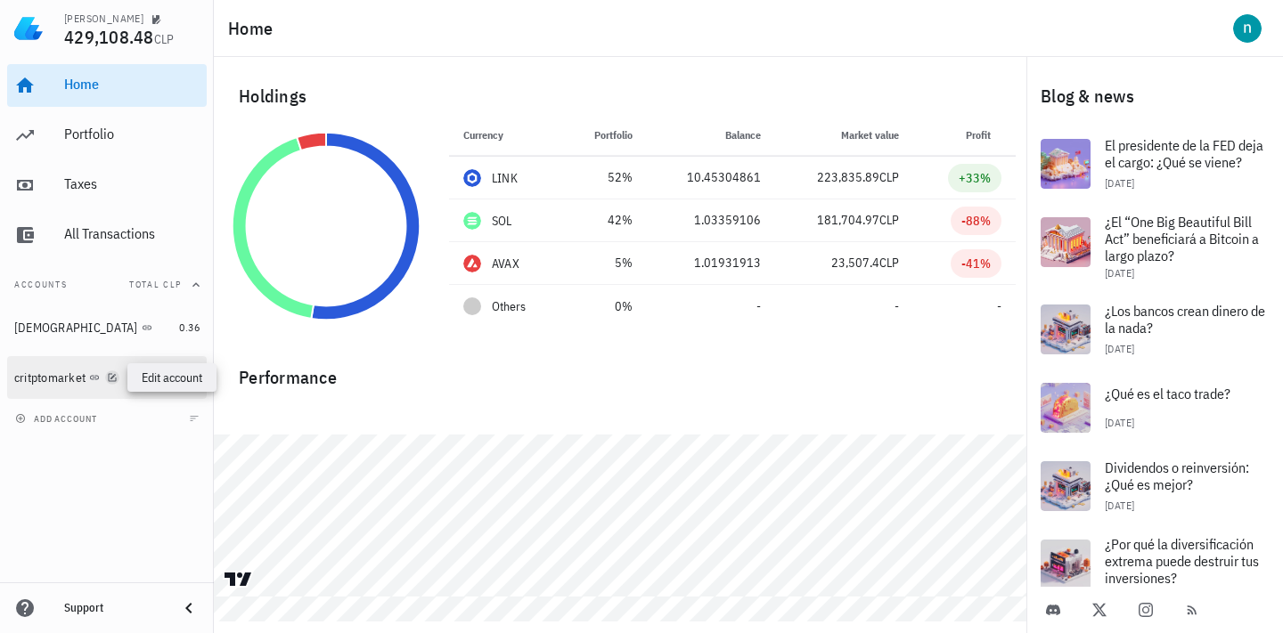
click at [117, 376] on icon "button" at bounding box center [112, 377] width 11 height 11
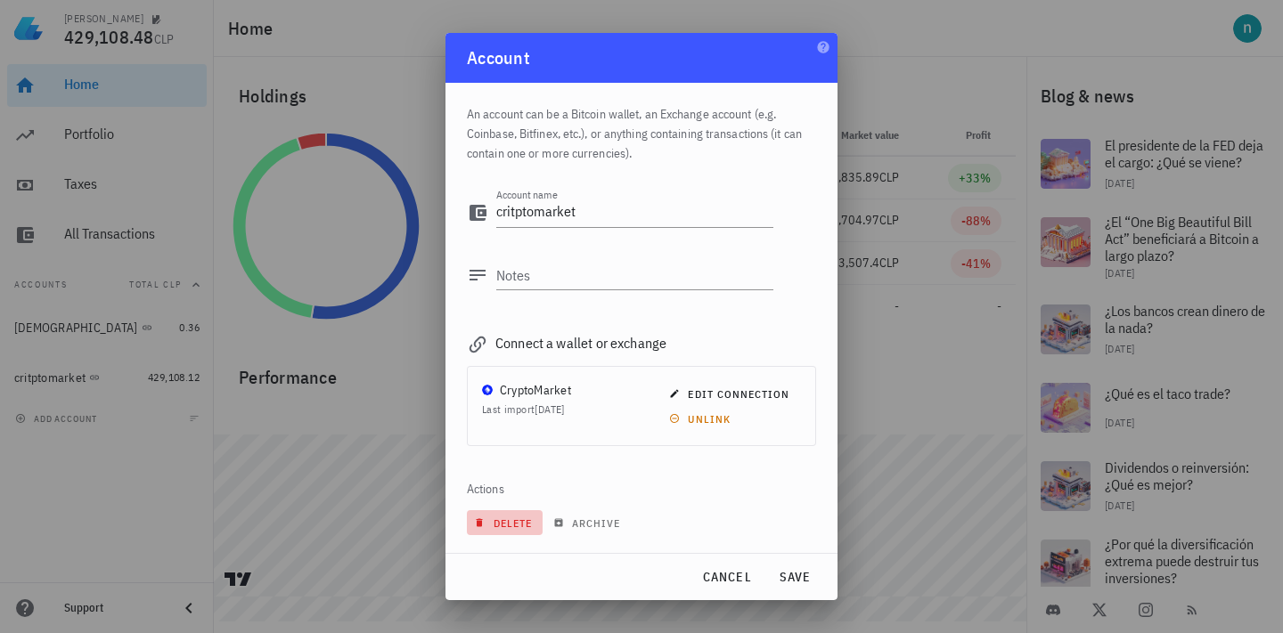
click at [513, 518] on span "delete" at bounding box center [504, 523] width 54 height 13
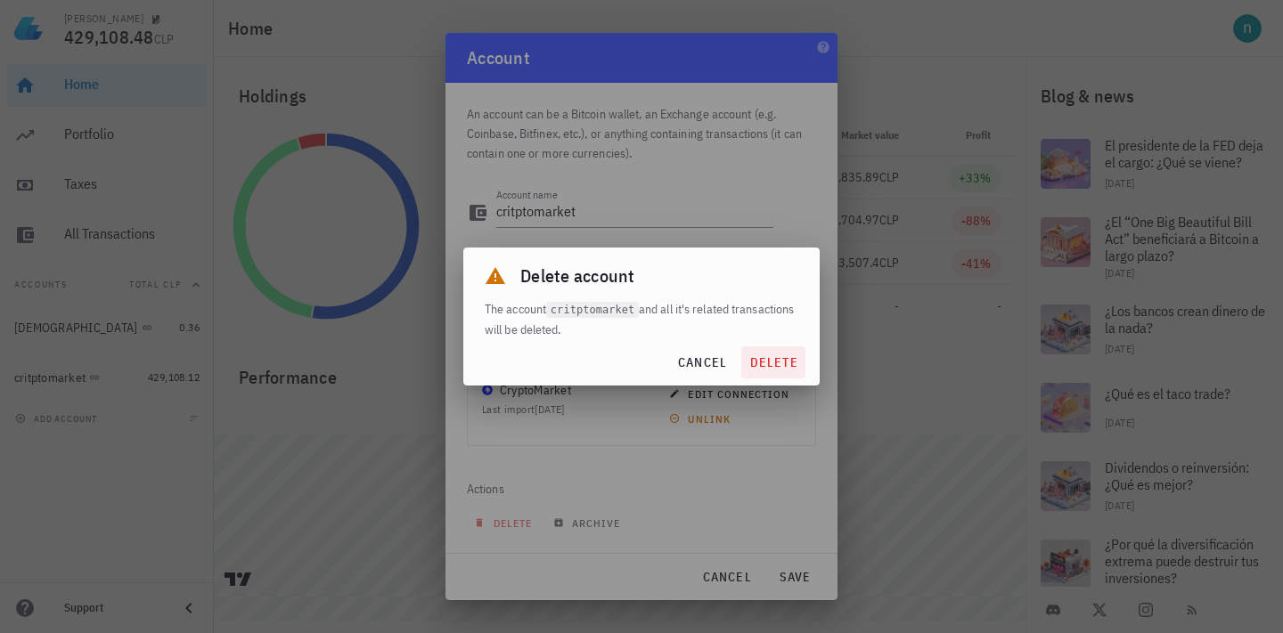
drag, startPoint x: 764, startPoint y: 344, endPoint x: 768, endPoint y: 369, distance: 25.2
click at [763, 349] on div "cancel delete" at bounding box center [641, 362] width 356 height 46
click at [768, 369] on span "delete" at bounding box center [773, 363] width 50 height 16
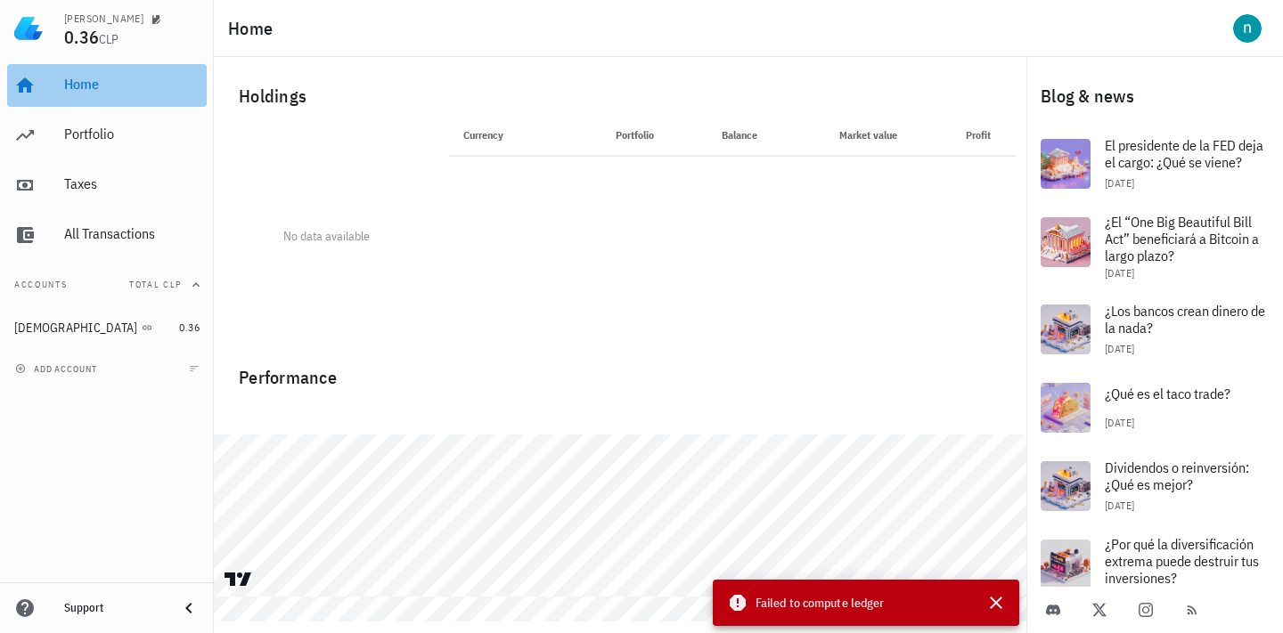
click at [85, 83] on div "Home" at bounding box center [131, 84] width 135 height 17
click at [493, 131] on th "Currency" at bounding box center [504, 135] width 111 height 43
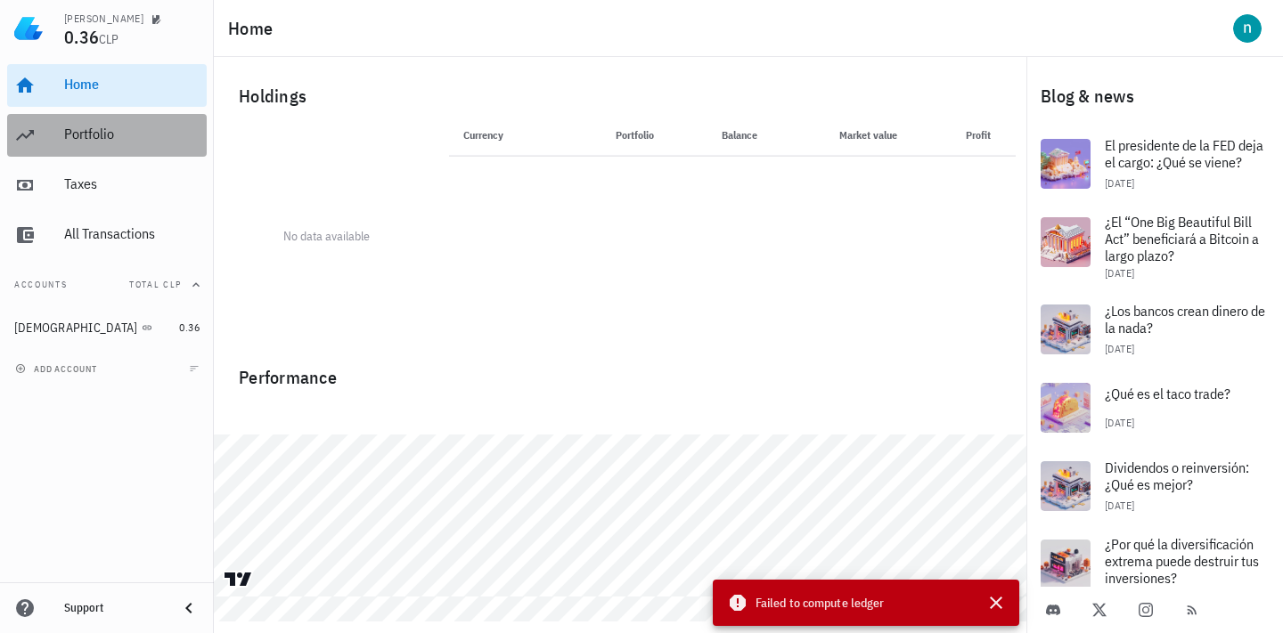
click at [99, 119] on div "Portfolio" at bounding box center [131, 135] width 135 height 40
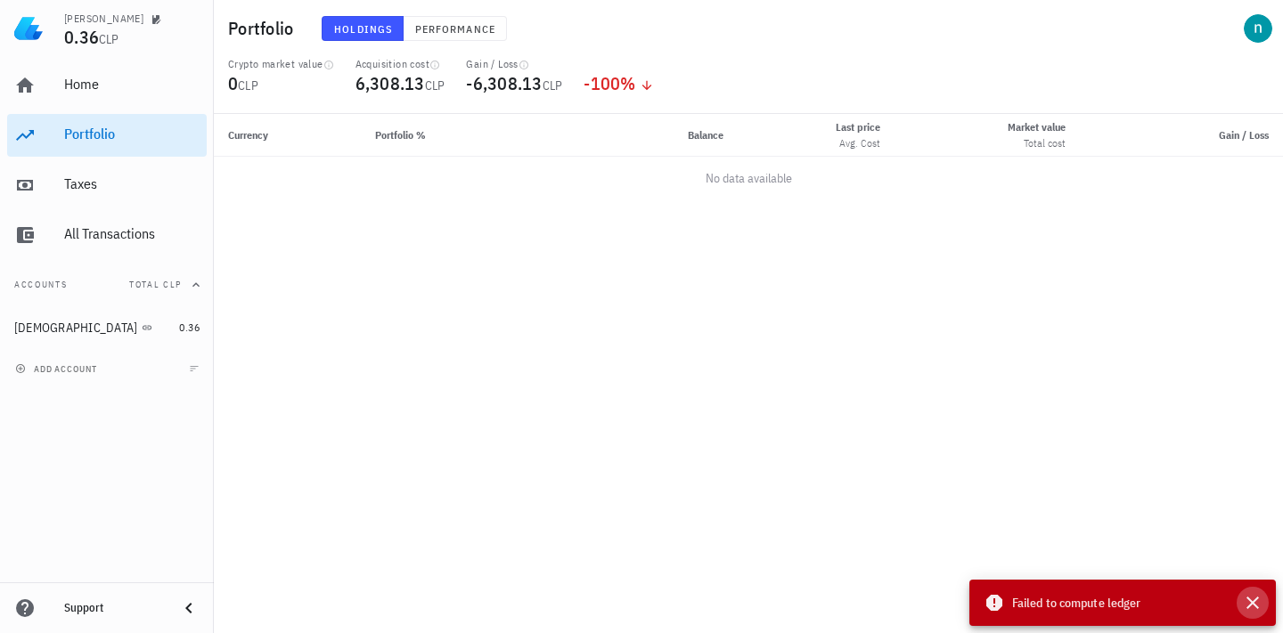
click at [1256, 604] on icon "button" at bounding box center [1252, 602] width 21 height 21
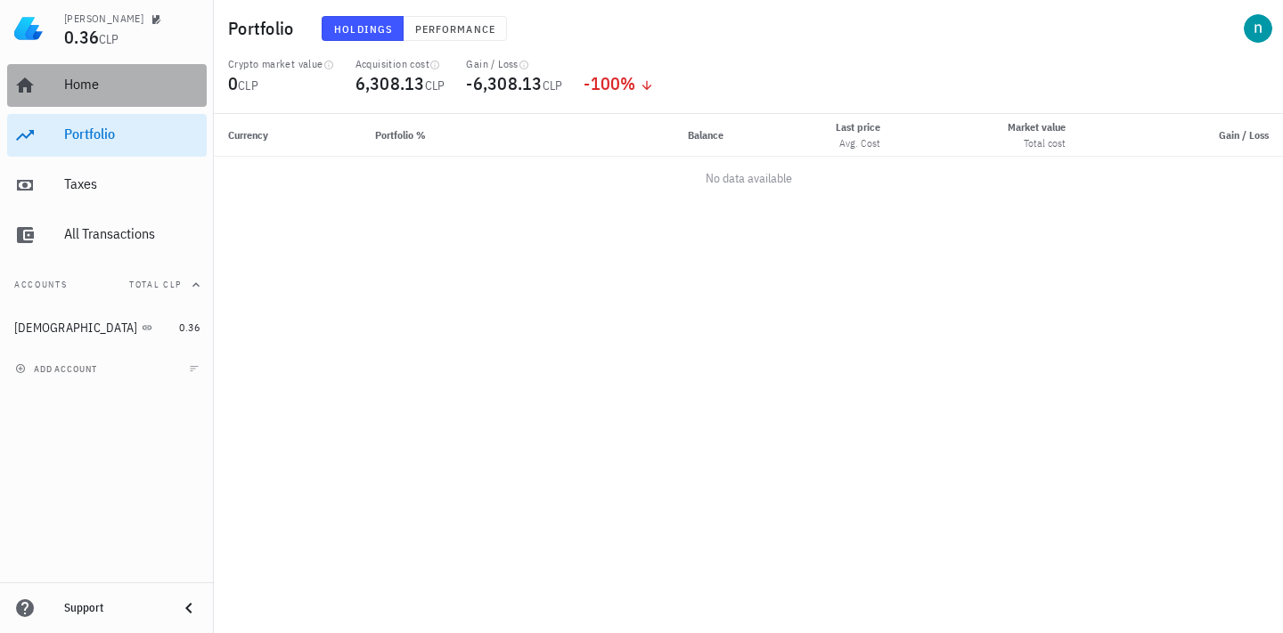
click at [78, 78] on div "Home" at bounding box center [131, 84] width 135 height 17
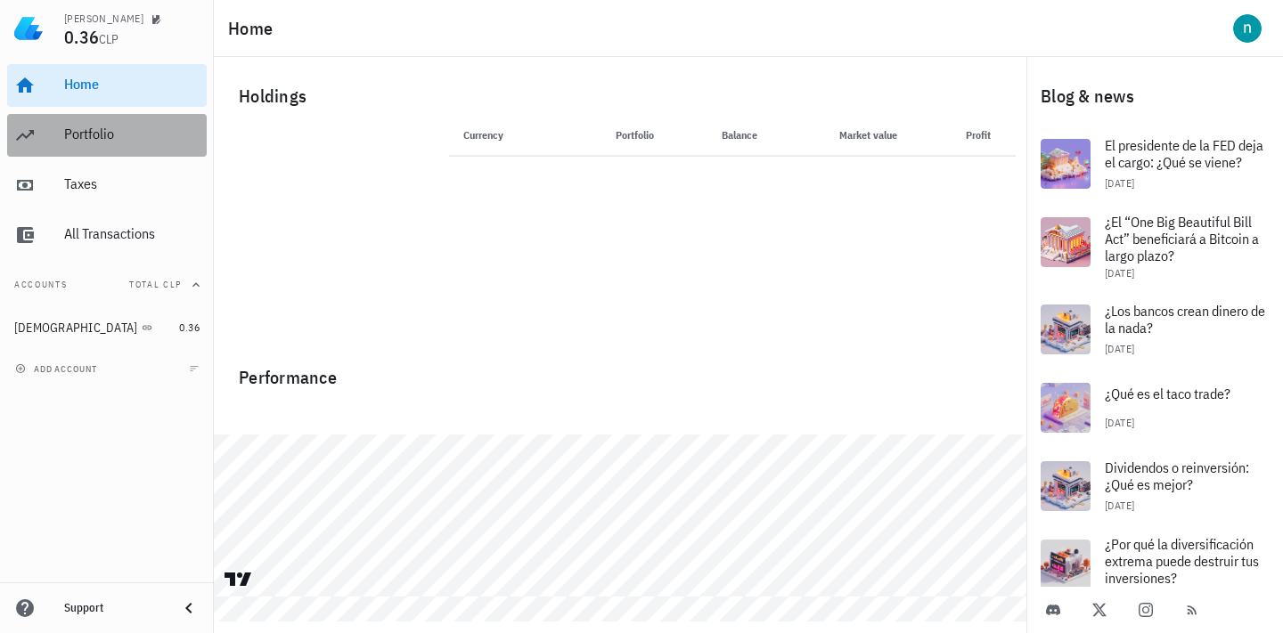
click at [104, 136] on div "Portfolio" at bounding box center [131, 134] width 135 height 17
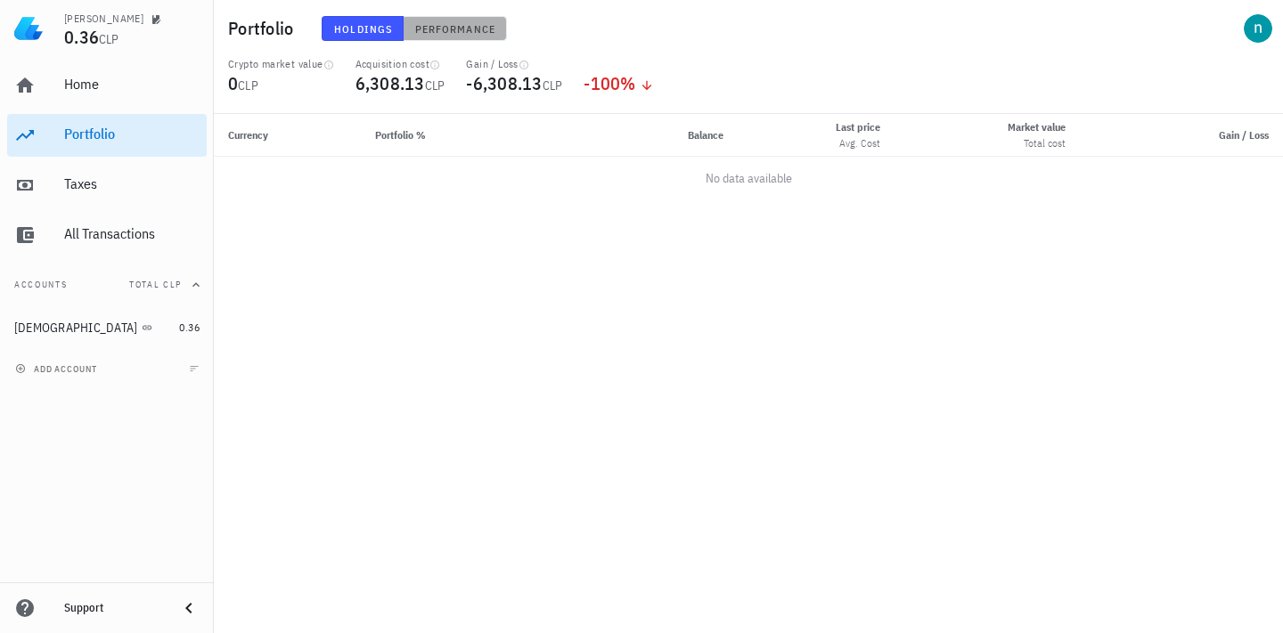
click at [425, 25] on span "Performance" at bounding box center [454, 28] width 81 height 13
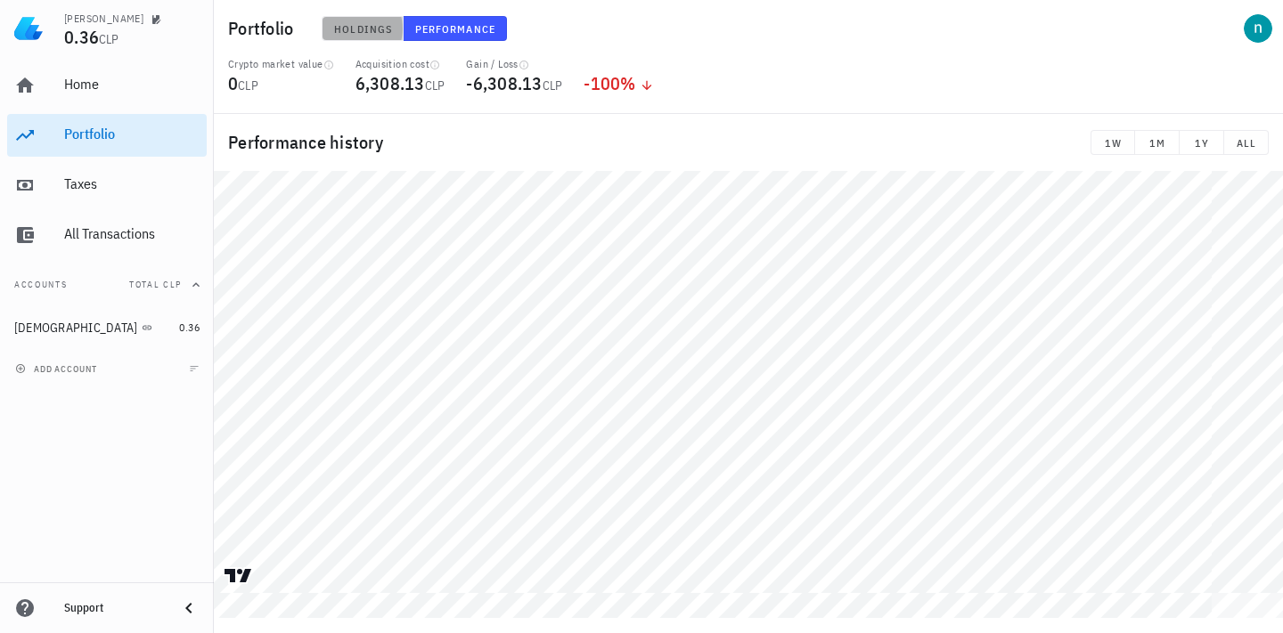
click at [357, 37] on button "Holdings" at bounding box center [363, 28] width 82 height 25
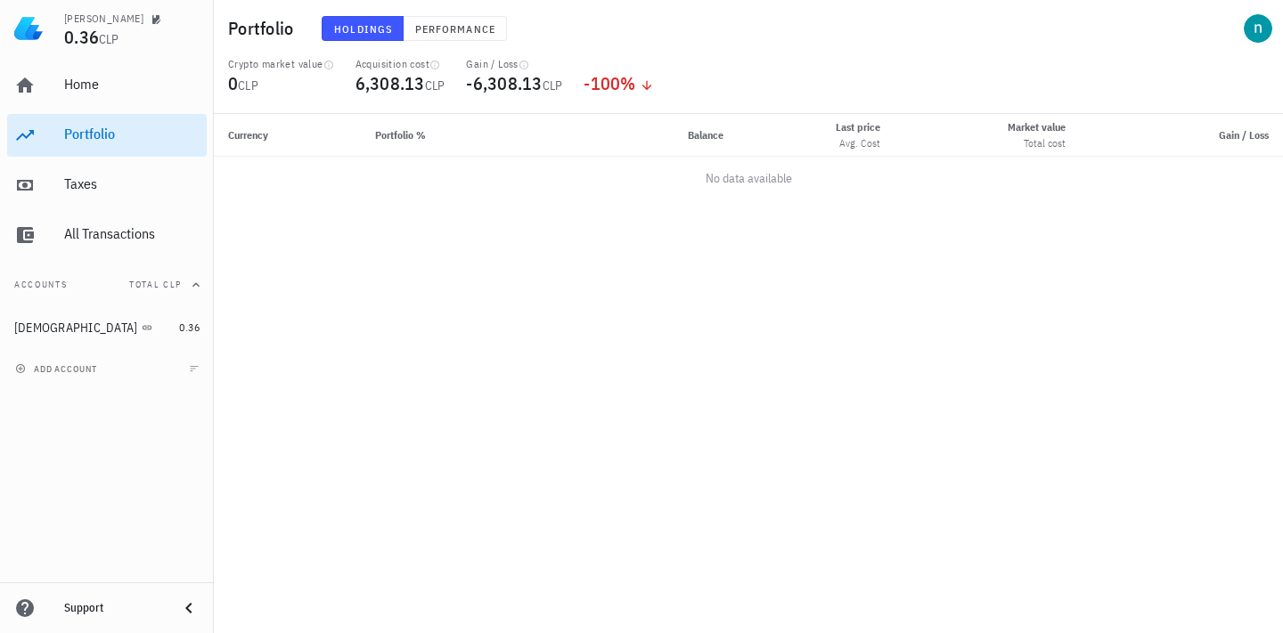
click at [193, 283] on icon "button" at bounding box center [196, 285] width 14 height 14
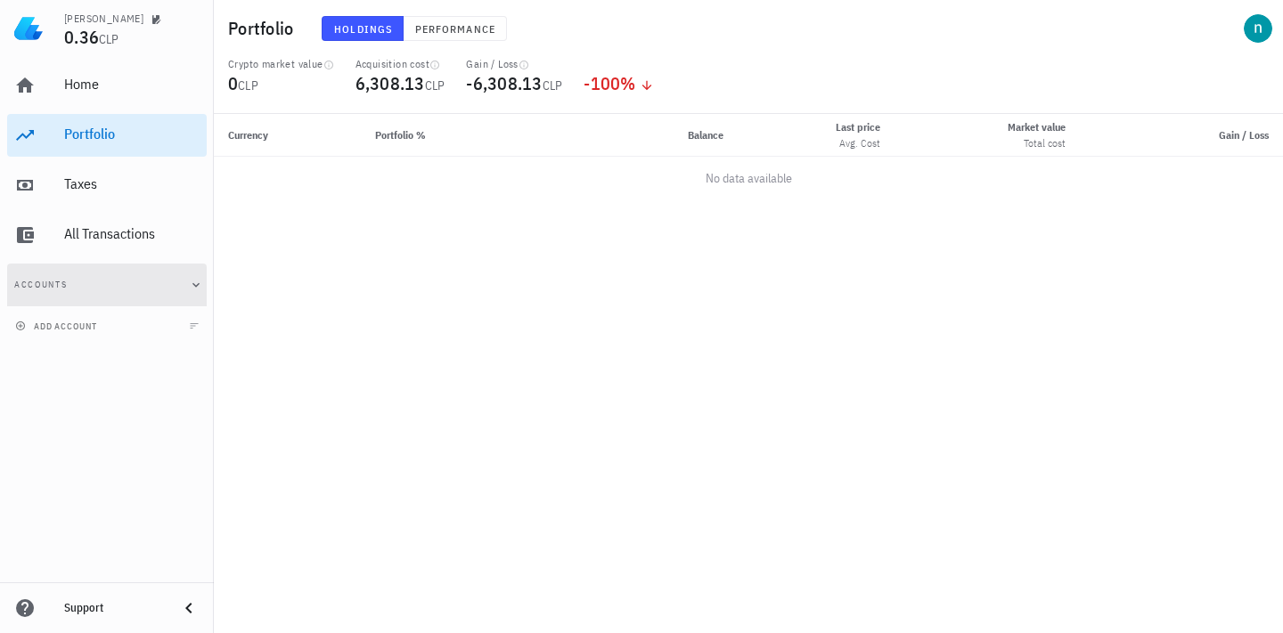
click at [194, 283] on icon "button" at bounding box center [196, 285] width 14 height 14
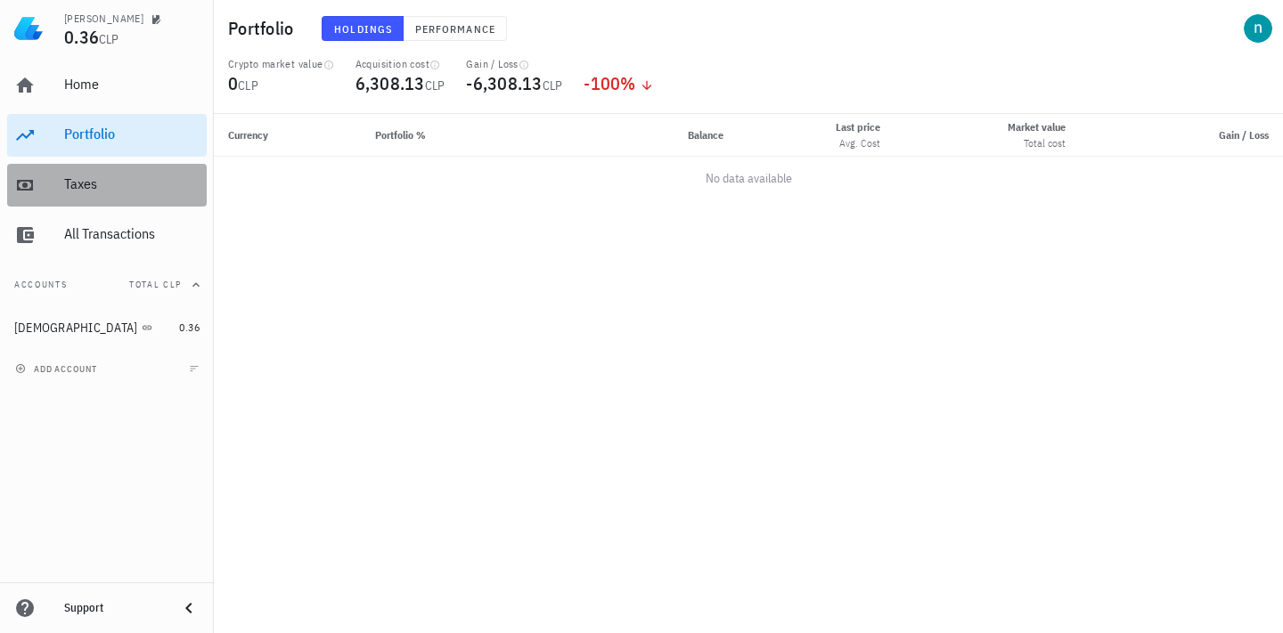
click at [75, 190] on div "Taxes" at bounding box center [131, 183] width 135 height 17
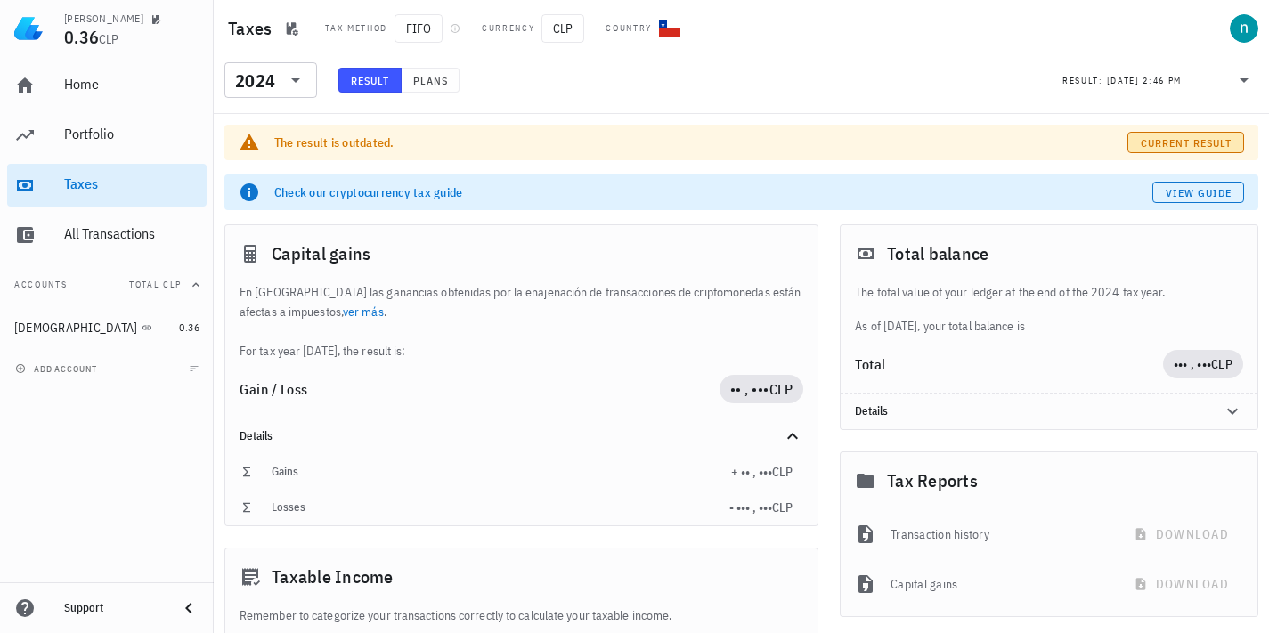
click at [1170, 142] on span "current Result" at bounding box center [1186, 142] width 93 height 13
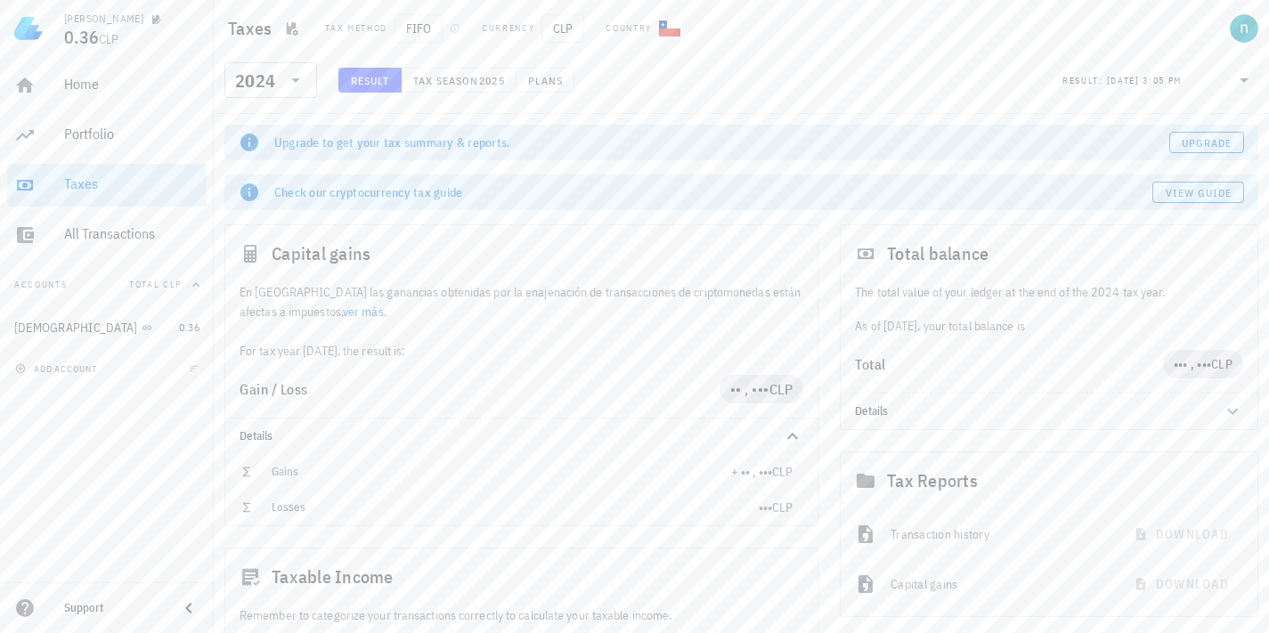
click at [355, 192] on div "Check our cryptocurrency tax guide" at bounding box center [713, 193] width 878 height 18
click at [1187, 187] on span "View guide" at bounding box center [1199, 192] width 68 height 13
click at [1245, 82] on icon at bounding box center [1244, 80] width 9 height 4
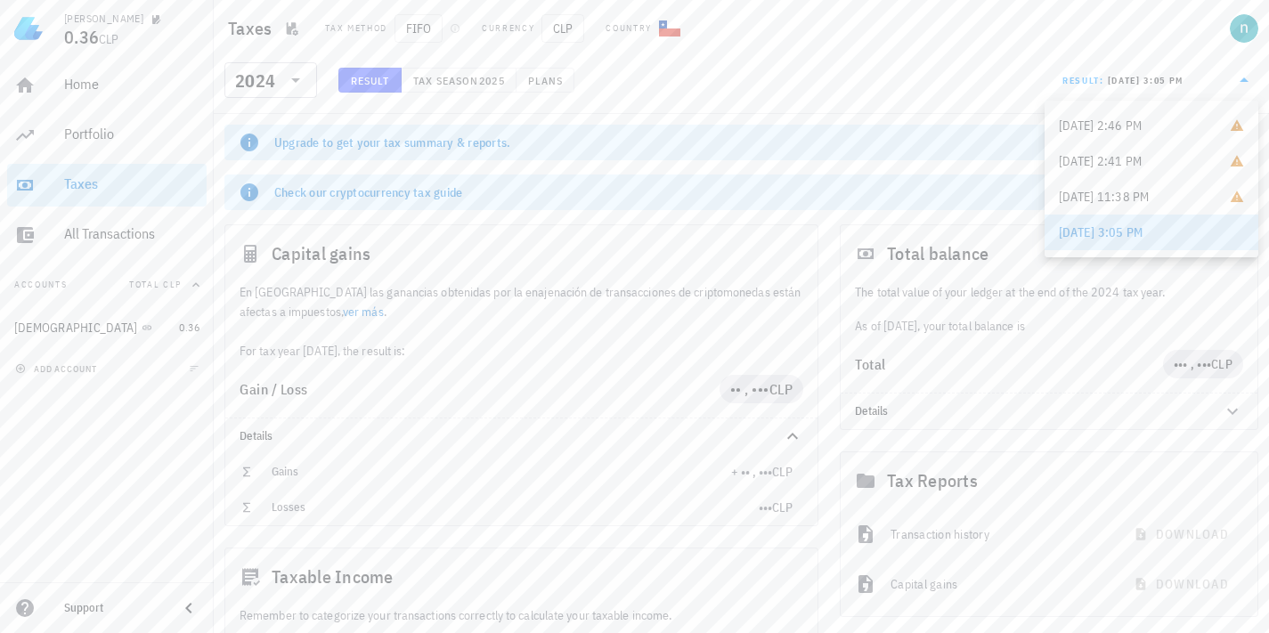
drag, startPoint x: 368, startPoint y: 142, endPoint x: 308, endPoint y: 144, distance: 59.7
click at [368, 142] on span "Upgrade to get your tax summary & reports." at bounding box center [392, 143] width 237 height 16
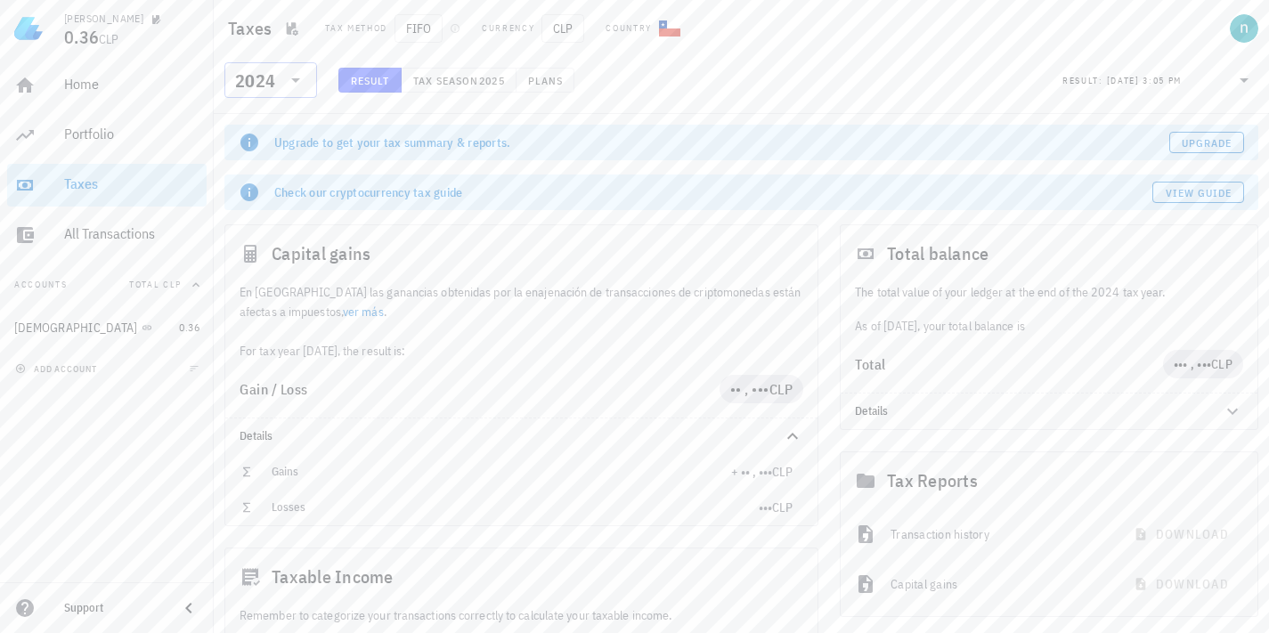
click at [303, 92] on div "2024" at bounding box center [270, 80] width 71 height 36
click at [411, 106] on div "​ 2024 Result Tax season 2025 Plans Result: [DATE] 3:05 PM" at bounding box center [741, 85] width 1048 height 46
click at [473, 74] on span "Tax season" at bounding box center [445, 80] width 67 height 13
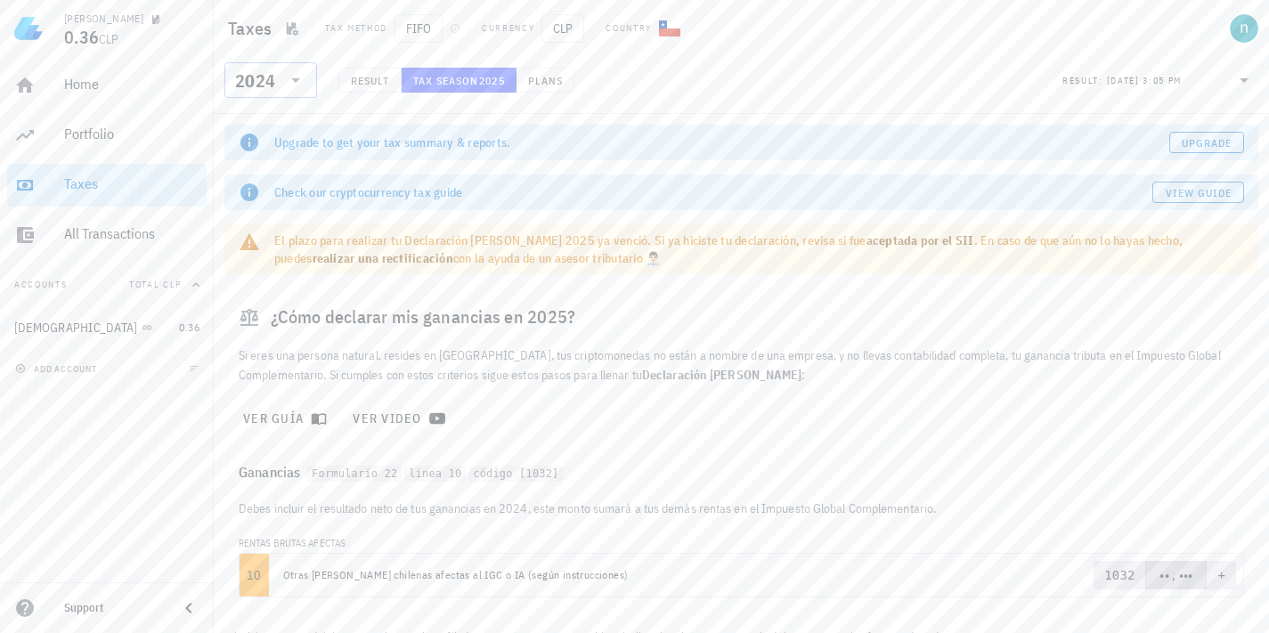
click at [294, 76] on icon at bounding box center [295, 79] width 21 height 21
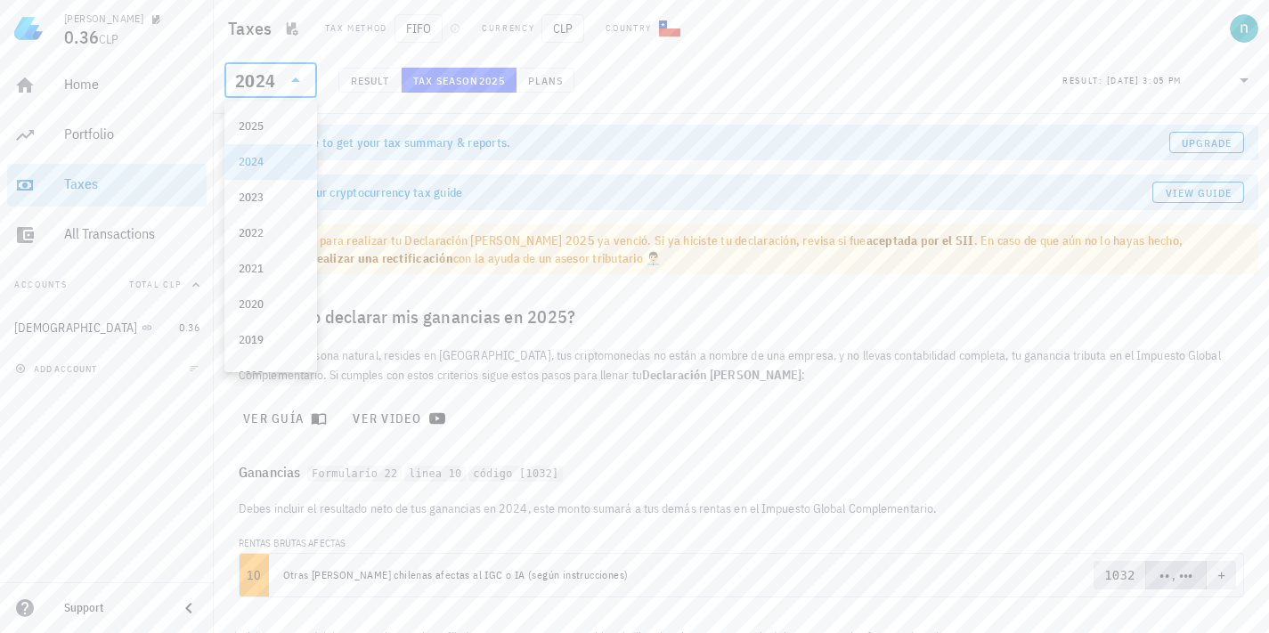
click at [714, 66] on div "​ 2024 Result Tax season 2025 Plans Result: [DATE] 3:05 PM" at bounding box center [741, 85] width 1048 height 46
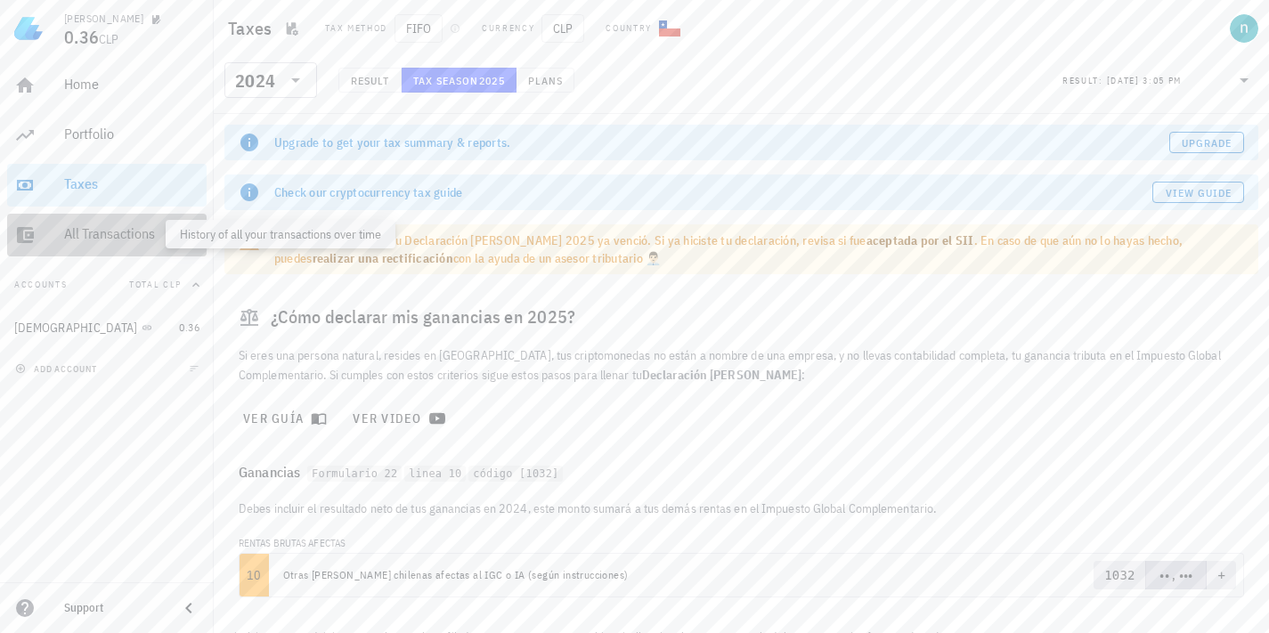
click at [118, 231] on div "All Transactions" at bounding box center [131, 233] width 135 height 17
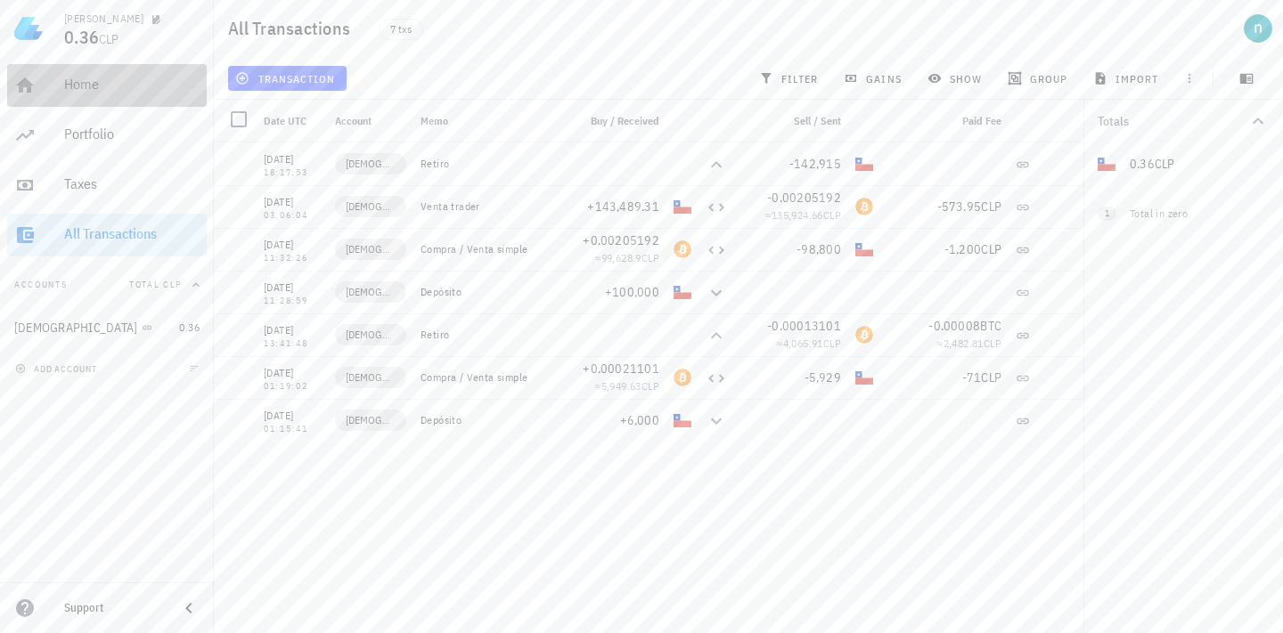
click at [83, 85] on div "Home" at bounding box center [131, 84] width 135 height 17
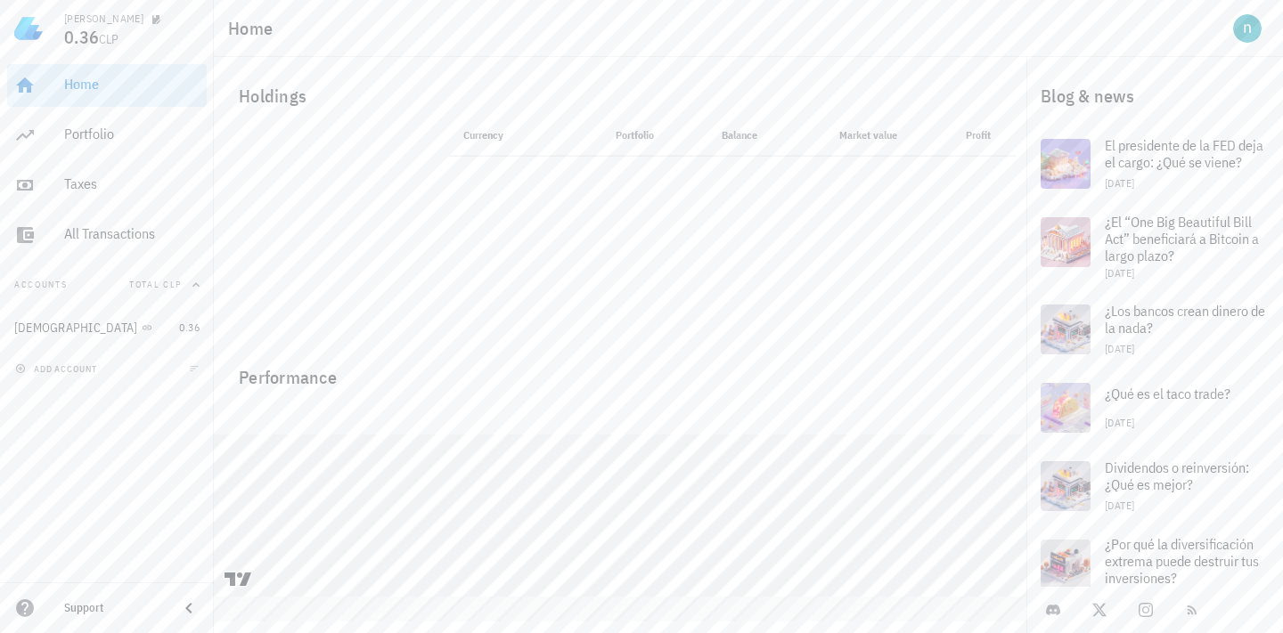
click at [102, 159] on div "Home Portfolio Taxes All Transactions" at bounding box center [107, 160] width 200 height 207
click at [94, 138] on div "Portfolio" at bounding box center [131, 134] width 135 height 17
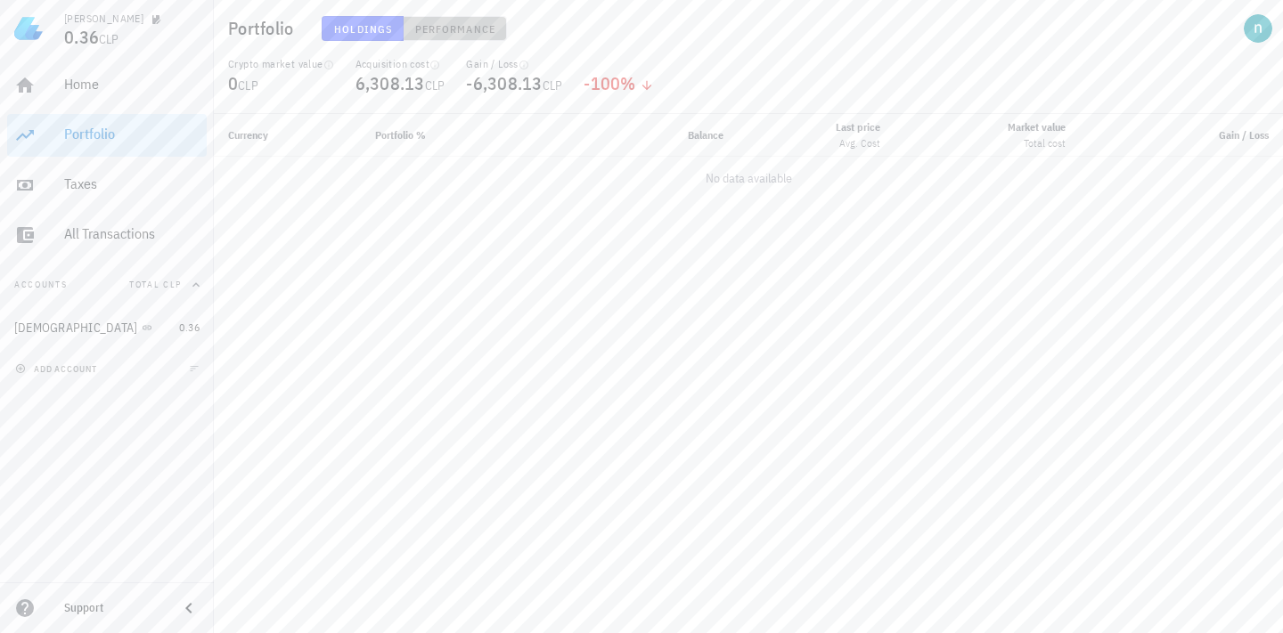
click at [465, 29] on span "Performance" at bounding box center [454, 28] width 81 height 13
click at [366, 26] on span "Holdings" at bounding box center [362, 28] width 59 height 13
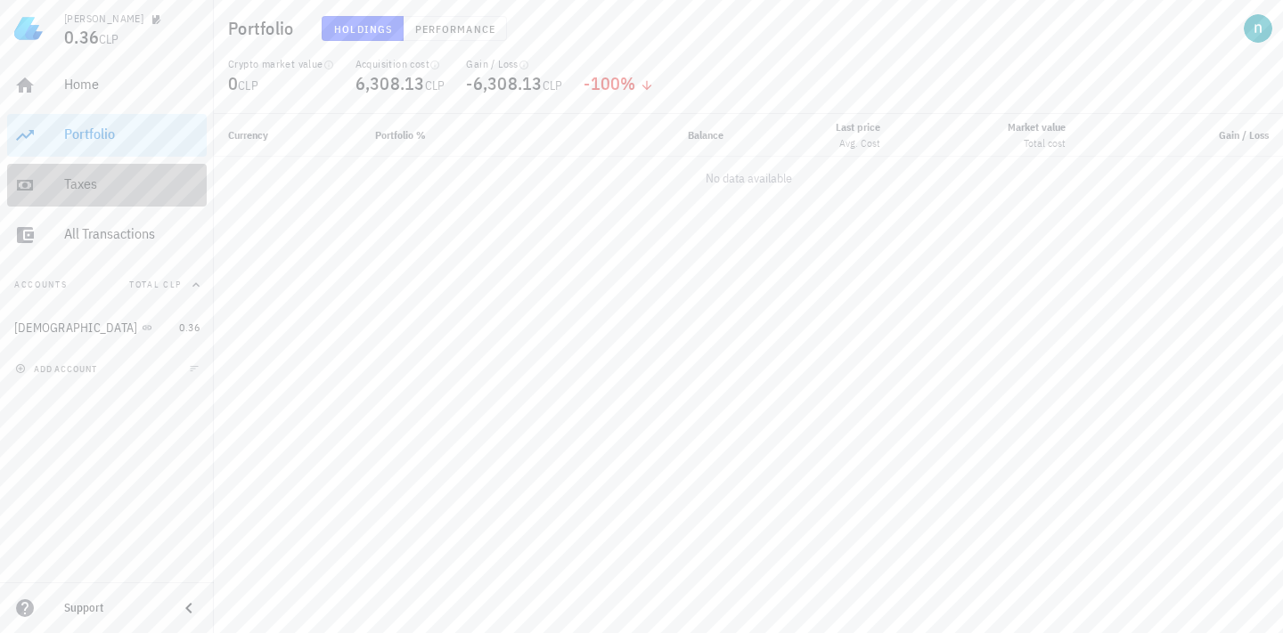
click at [85, 188] on div "Taxes" at bounding box center [131, 183] width 135 height 17
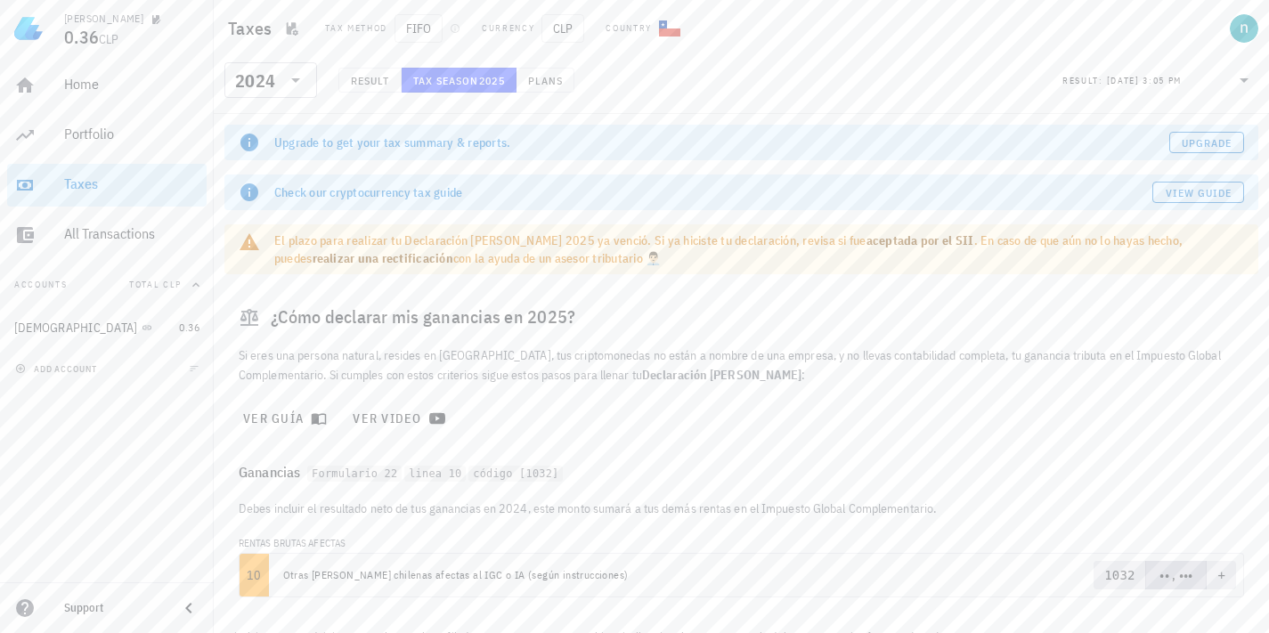
scroll to position [53, 0]
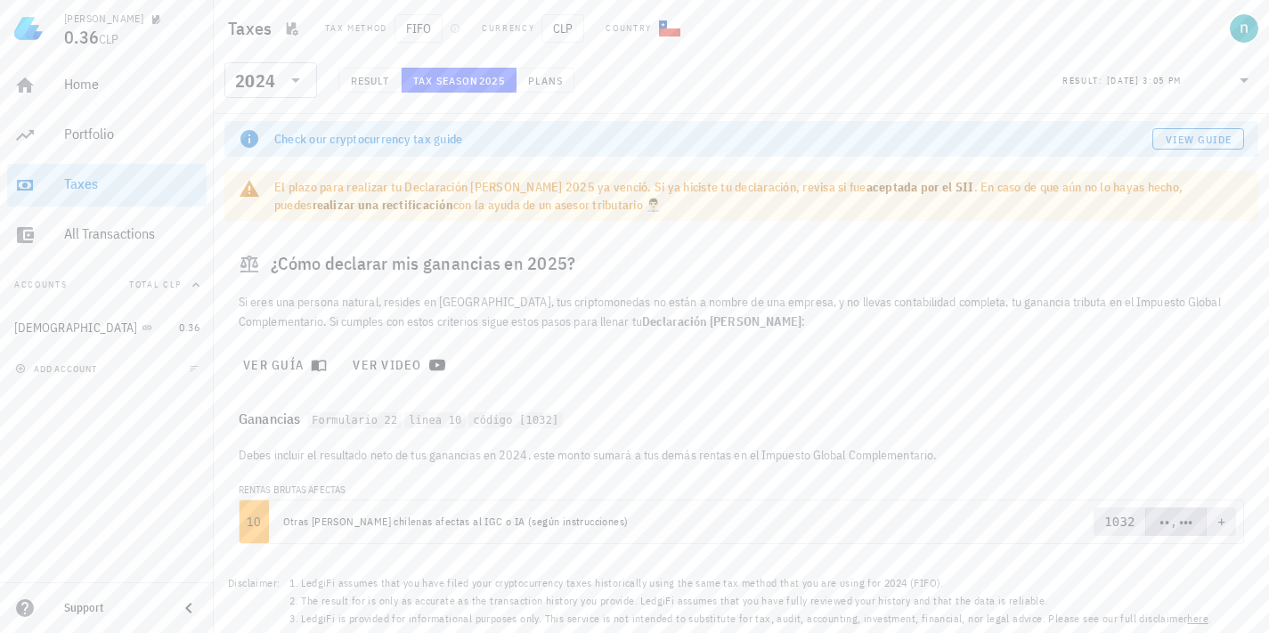
click at [64, 286] on button "Accounts Total CLP" at bounding box center [107, 285] width 200 height 43
drag, startPoint x: 64, startPoint y: 286, endPoint x: 75, endPoint y: 282, distance: 11.3
click at [65, 286] on button "Accounts" at bounding box center [107, 285] width 200 height 43
click at [103, 232] on div "All Transactions" at bounding box center [131, 233] width 135 height 17
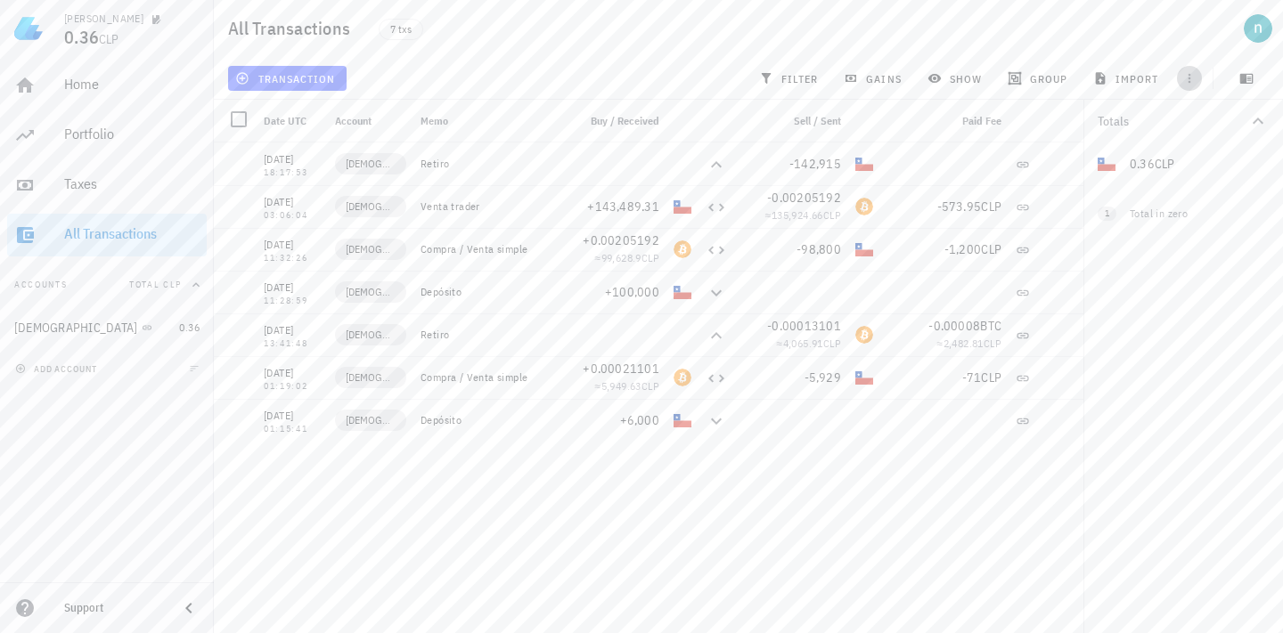
click at [1179, 75] on span "button" at bounding box center [1189, 78] width 25 height 14
click at [389, 67] on div "transaction filter gains show group import" at bounding box center [748, 78] width 1048 height 43
click at [91, 186] on div "Taxes" at bounding box center [131, 183] width 135 height 17
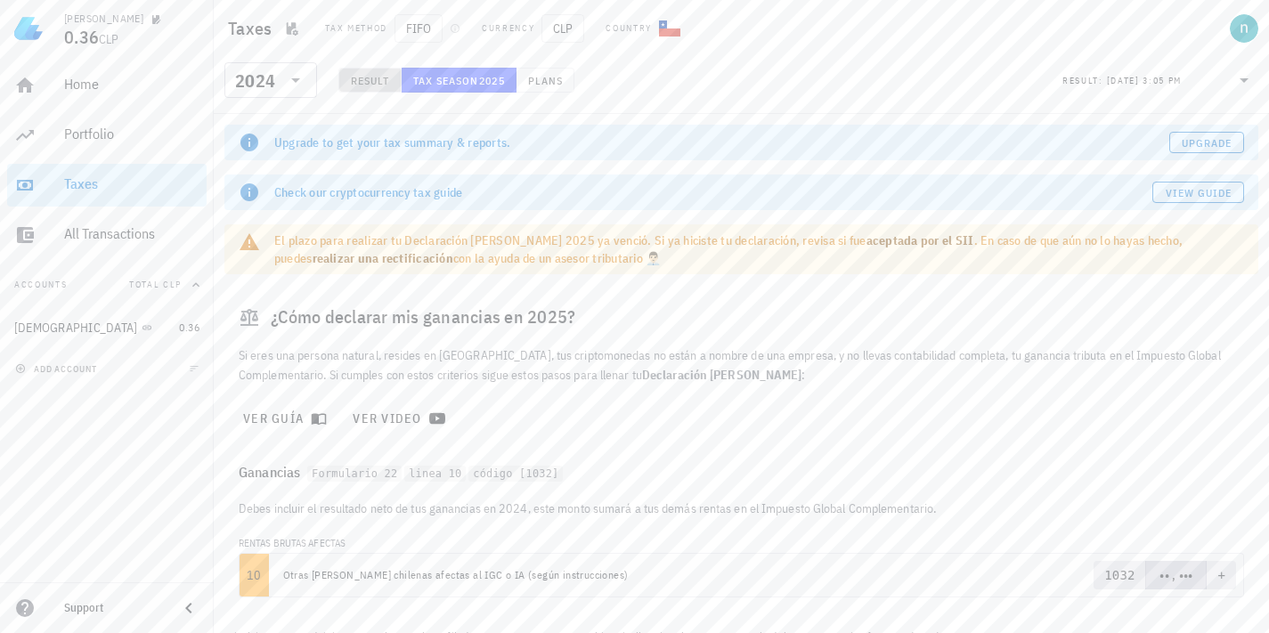
click at [379, 83] on span "Result" at bounding box center [370, 80] width 40 height 13
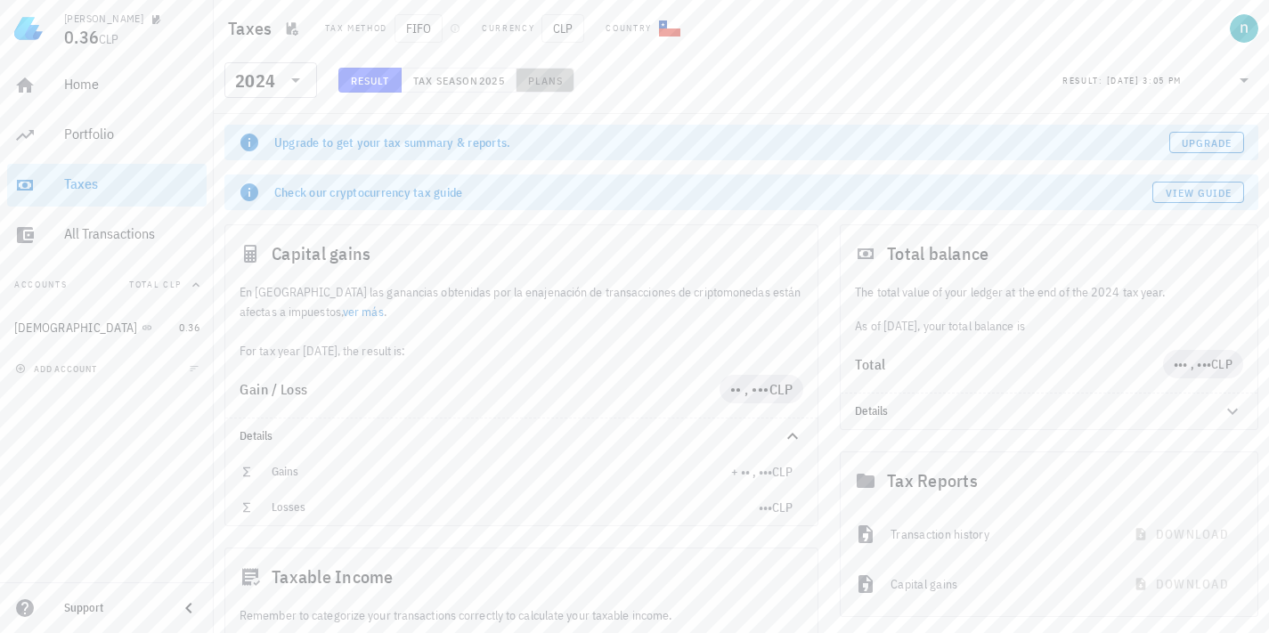
click at [530, 88] on button "Plans" at bounding box center [546, 80] width 58 height 25
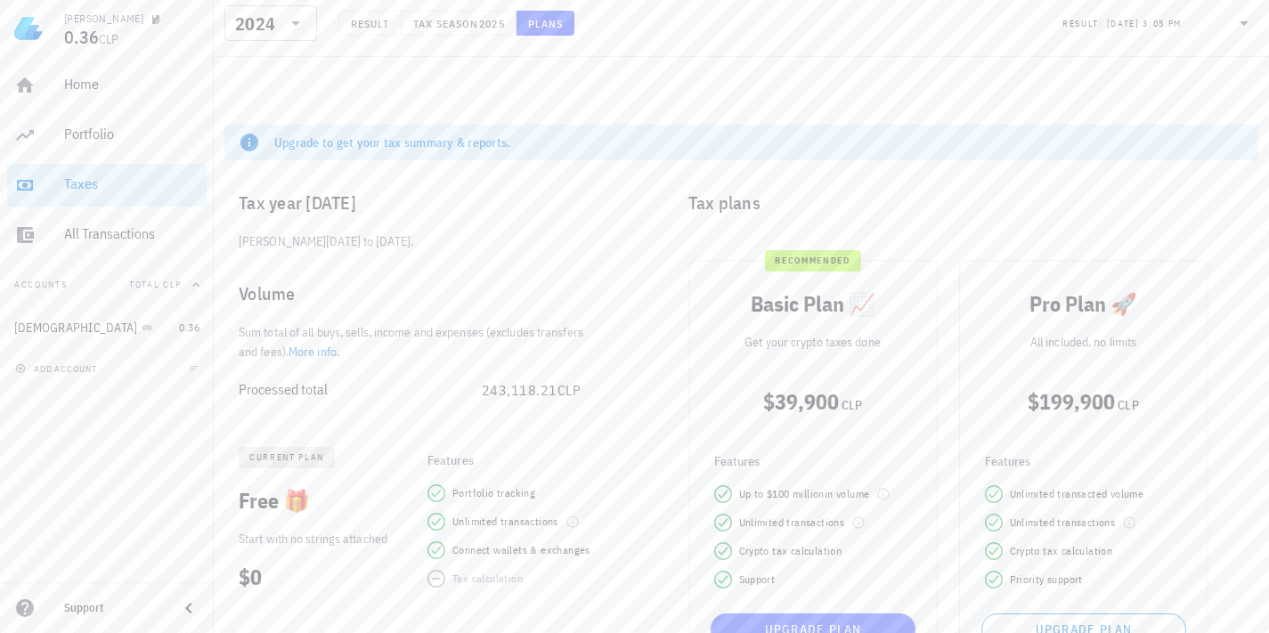
scroll to position [124, 0]
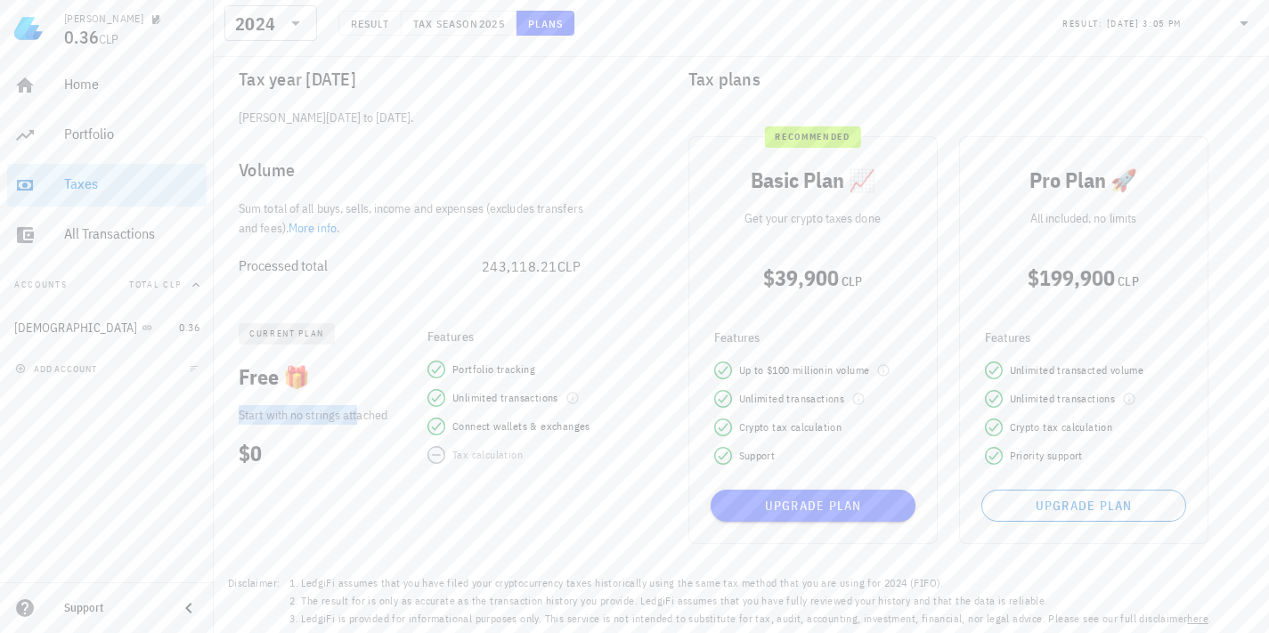
drag, startPoint x: 361, startPoint y: 413, endPoint x: 310, endPoint y: 399, distance: 52.7
click at [310, 399] on div "current plan Free 🎁 Start with no strings attached $0" at bounding box center [320, 394] width 192 height 162
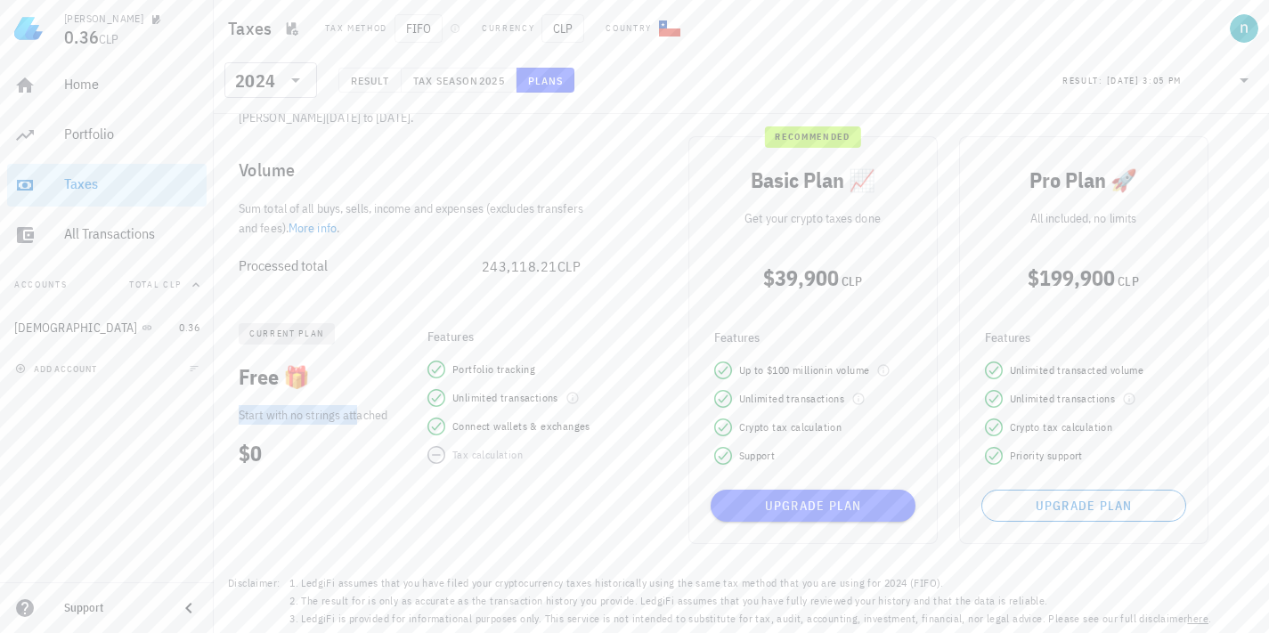
scroll to position [0, 0]
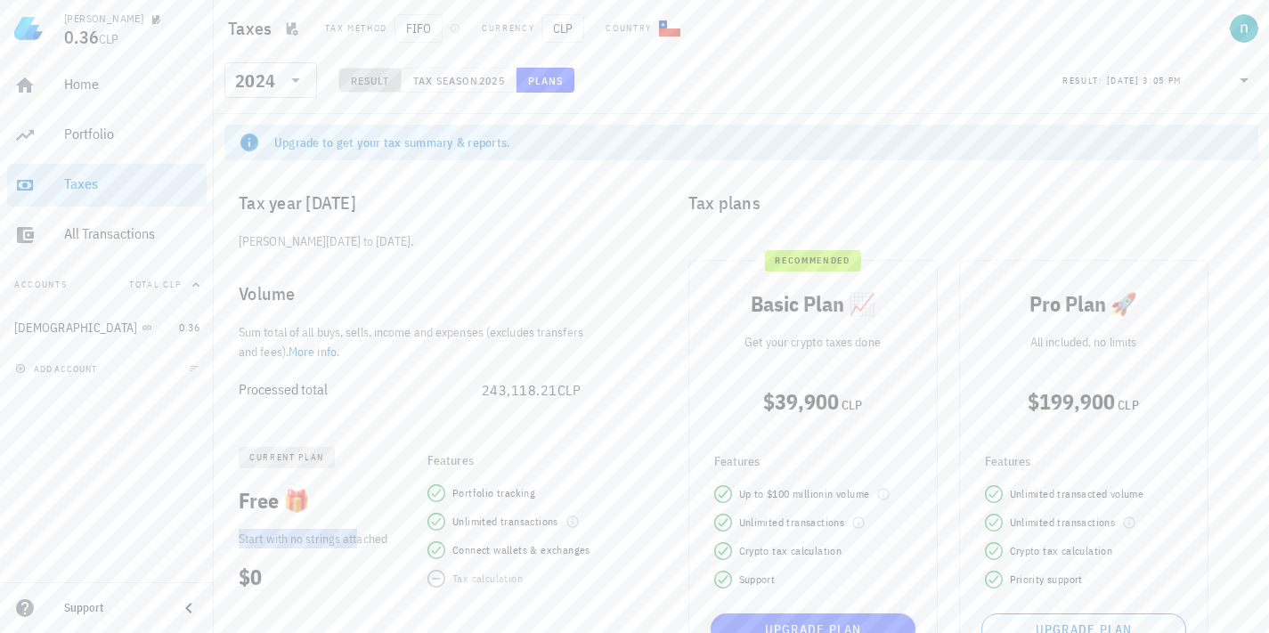
click at [387, 86] on span "Result" at bounding box center [370, 80] width 40 height 13
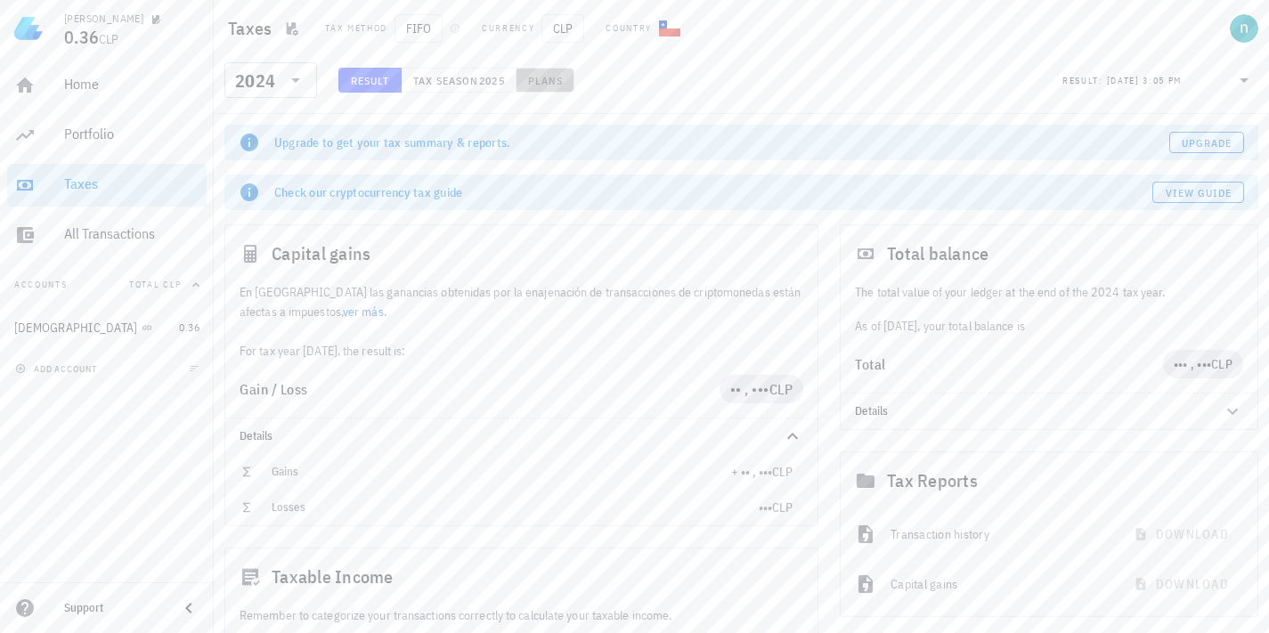
click at [548, 79] on span "Plans" at bounding box center [545, 80] width 36 height 13
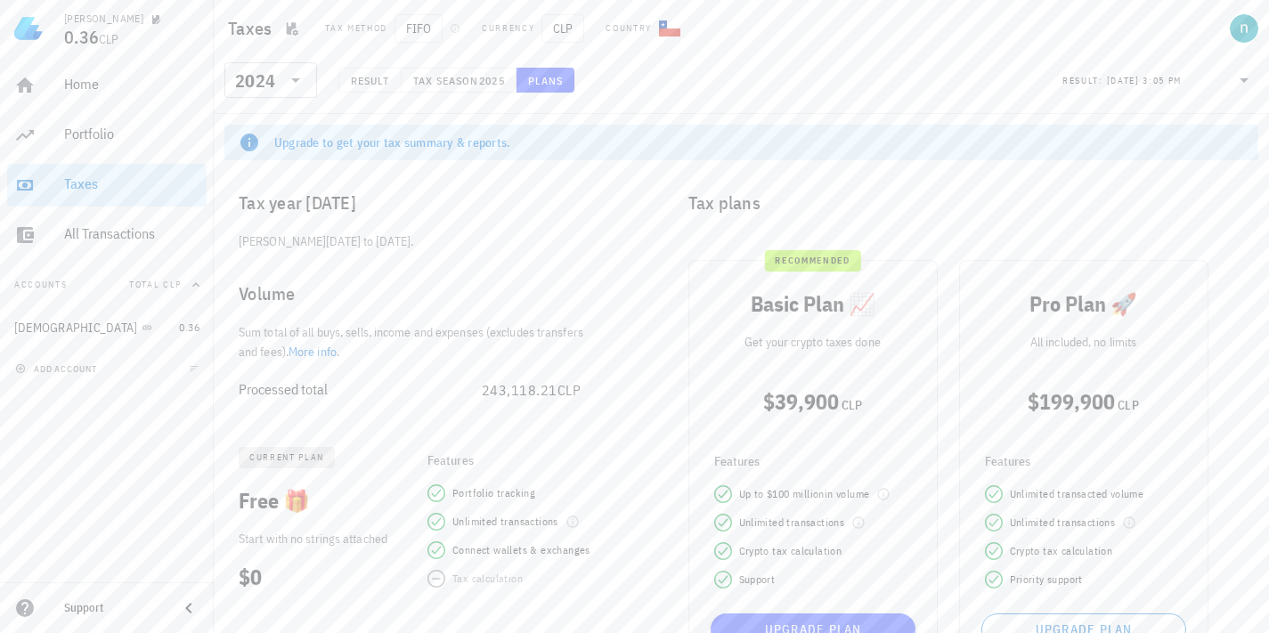
click at [1241, 86] on icon at bounding box center [1244, 79] width 21 height 21
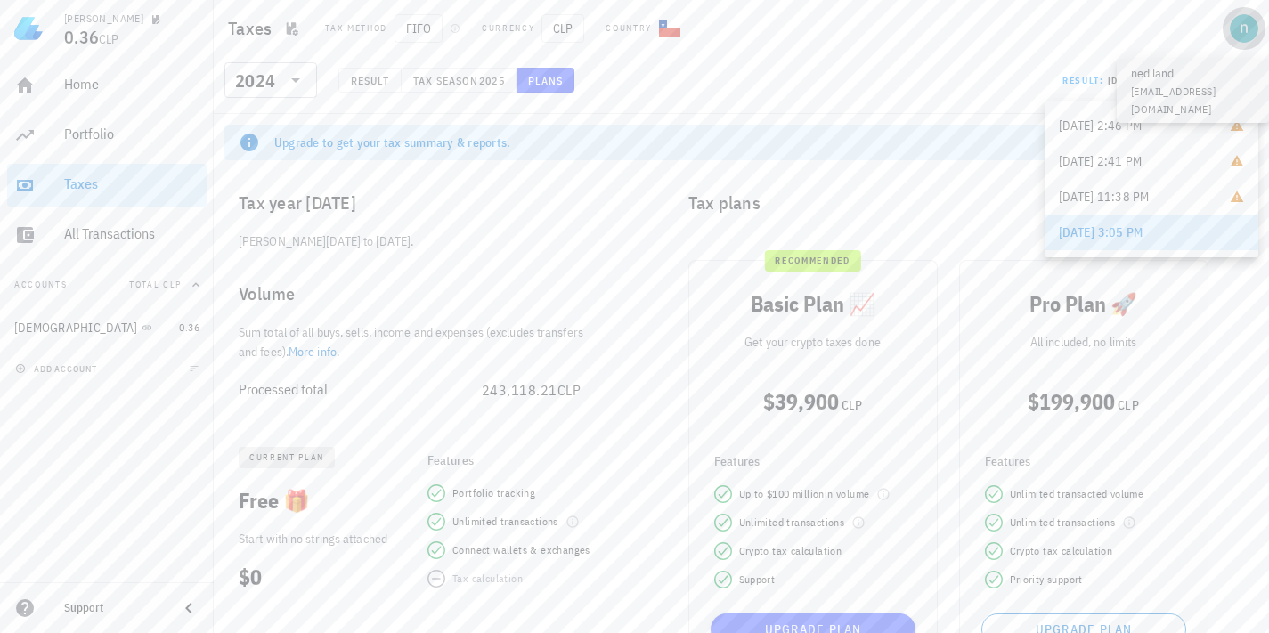
click at [1239, 26] on div "avatar" at bounding box center [1244, 28] width 29 height 29
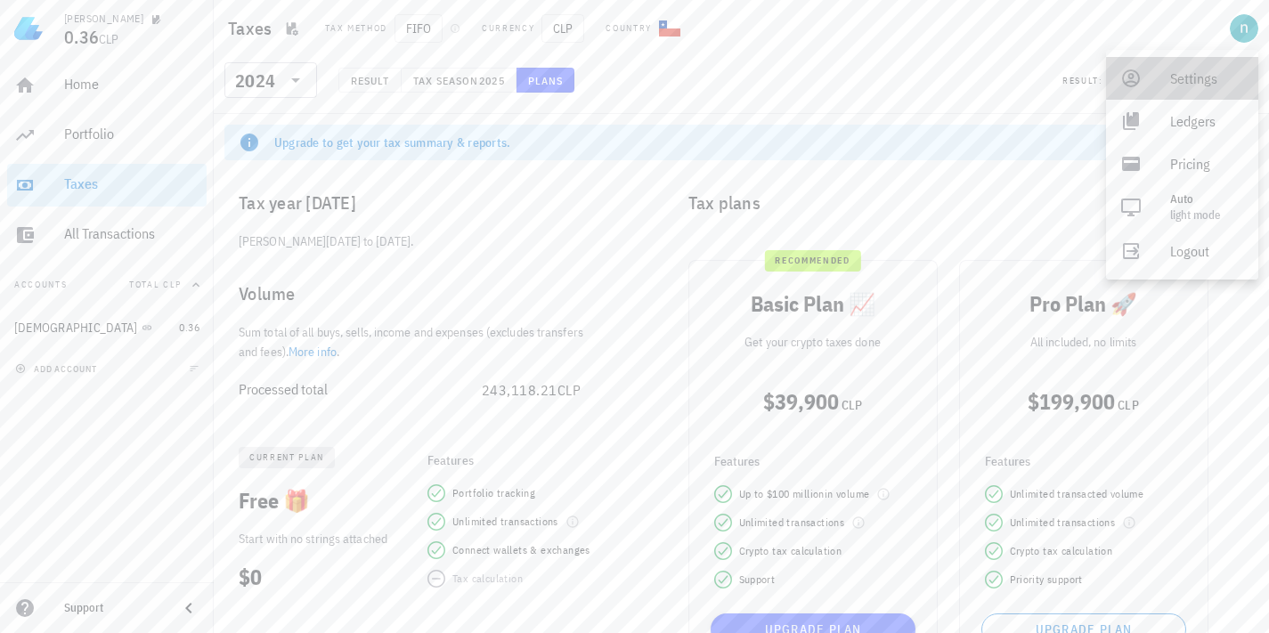
click at [1195, 86] on div "Settings" at bounding box center [1207, 79] width 74 height 36
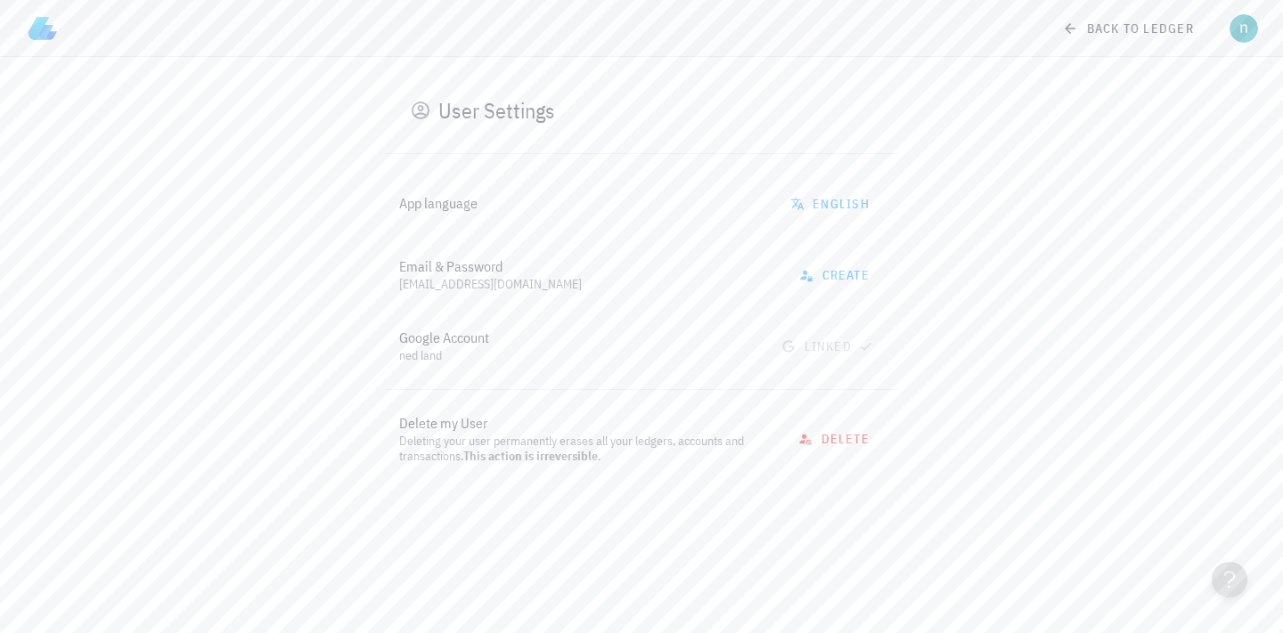
drag, startPoint x: 454, startPoint y: 443, endPoint x: 549, endPoint y: 453, distance: 95.0
click at [549, 453] on div "Deleting your user permanently erases all your ledgers, accounts and transactio…" at bounding box center [586, 449] width 374 height 30
click at [552, 464] on div "Delete my User Deleting your user permanently erases all your ledgers, accounts…" at bounding box center [586, 439] width 374 height 70
drag, startPoint x: 575, startPoint y: 457, endPoint x: 468, endPoint y: 205, distance: 274.2
click at [492, 420] on div "Delete my User Deleting your user permanently erases all your ledgers, accounts…" at bounding box center [586, 439] width 374 height 70
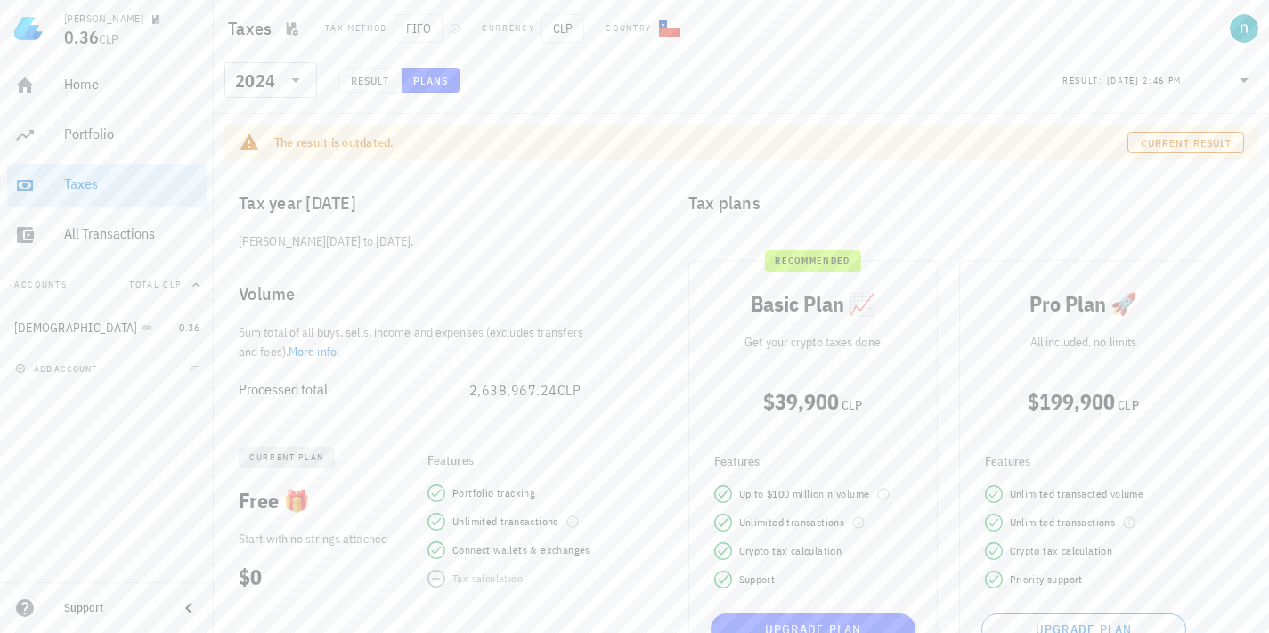
drag, startPoint x: 356, startPoint y: 27, endPoint x: 251, endPoint y: 31, distance: 105.2
click at [356, 27] on div "Tax method" at bounding box center [356, 28] width 62 height 14
click at [251, 31] on h1 "Taxes" at bounding box center [253, 28] width 51 height 29
drag, startPoint x: 531, startPoint y: 28, endPoint x: 575, endPoint y: 29, distance: 44.5
click at [533, 29] on div "Currency" at bounding box center [508, 28] width 53 height 14
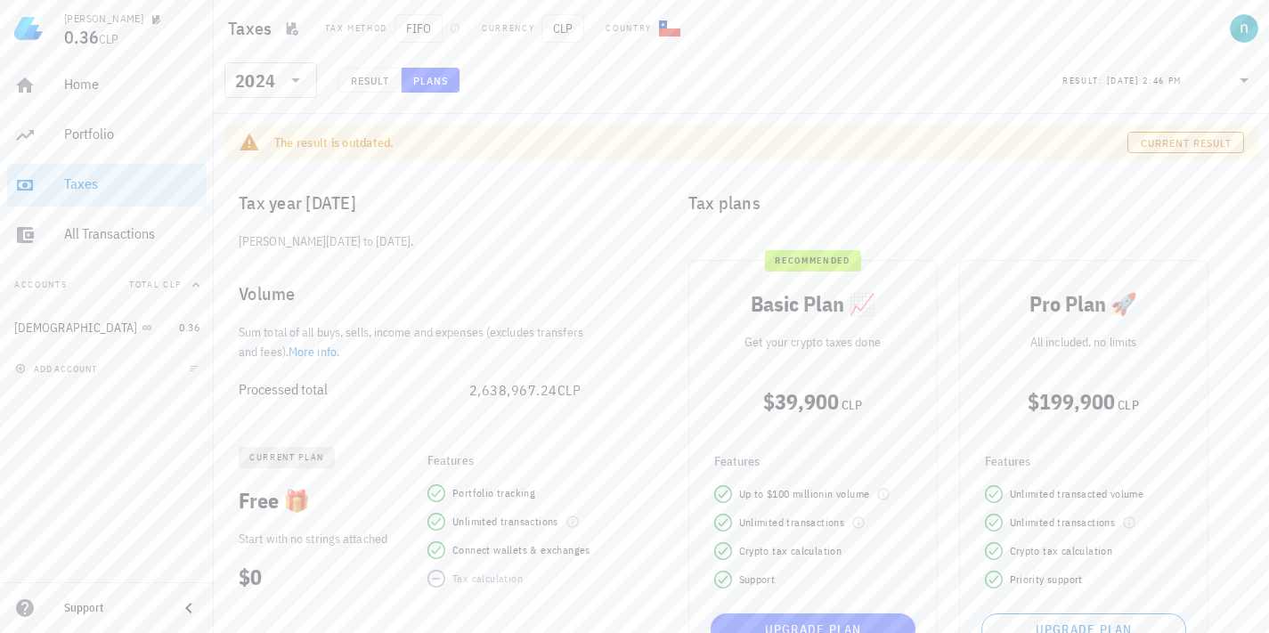
click at [654, 25] on div "Country" at bounding box center [643, 28] width 96 height 21
click at [117, 136] on div "Portfolio" at bounding box center [131, 134] width 135 height 17
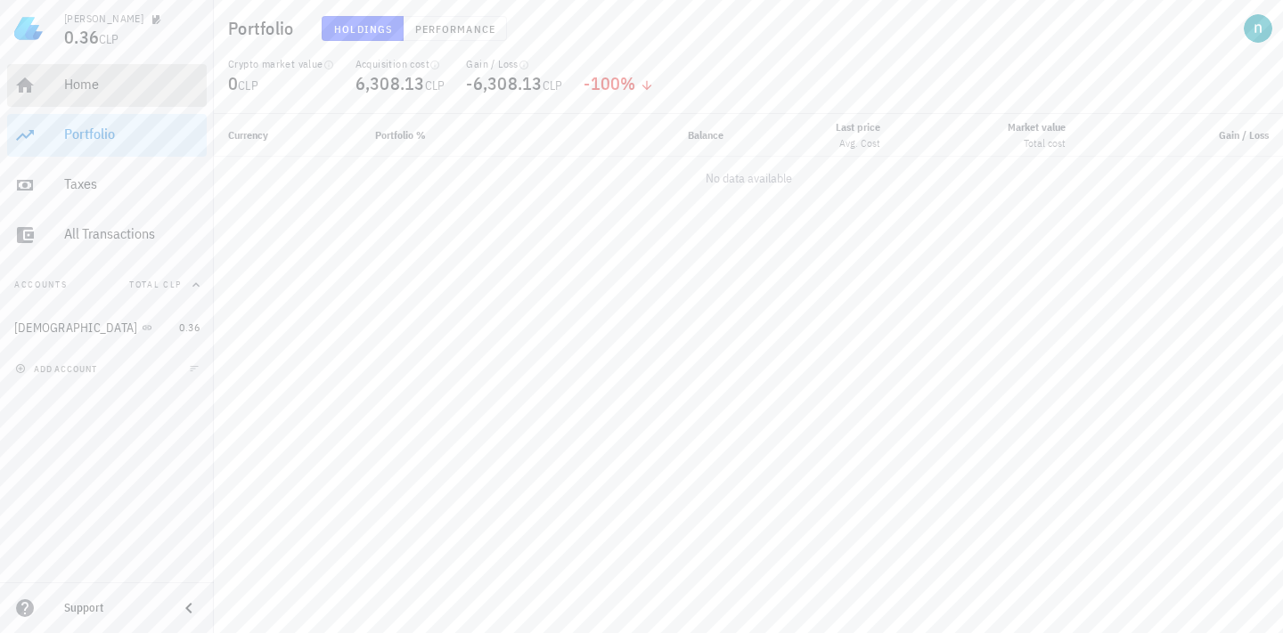
click at [92, 87] on div "Home" at bounding box center [131, 84] width 135 height 17
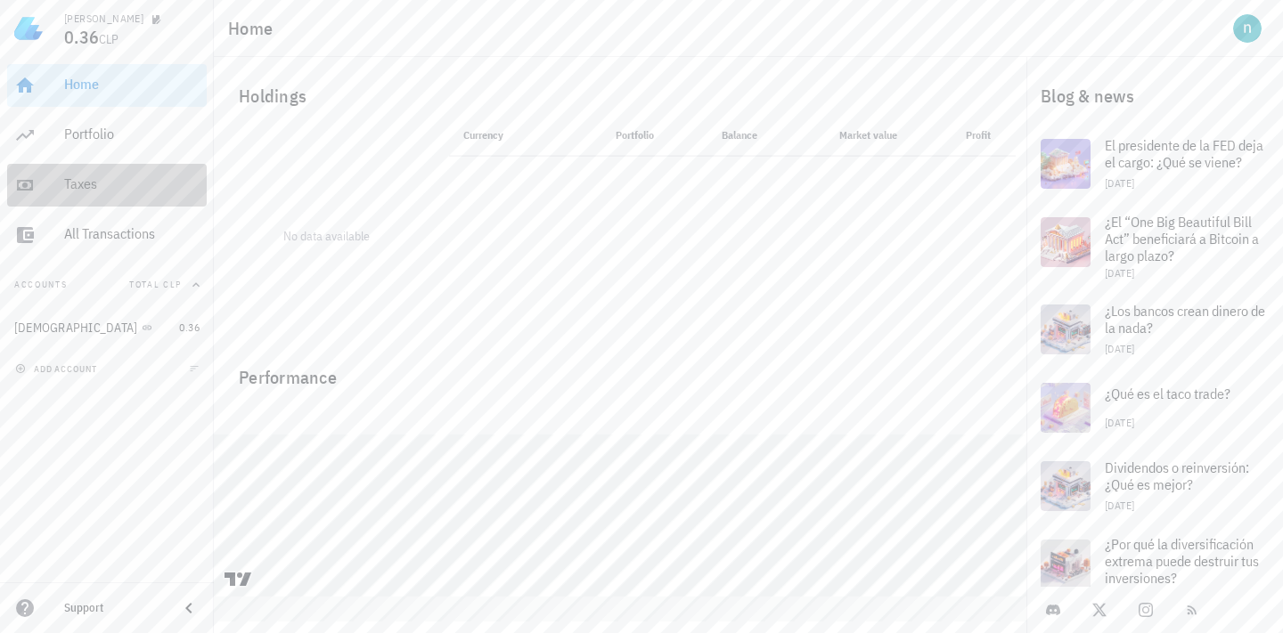
click at [97, 182] on div "Taxes" at bounding box center [131, 183] width 135 height 17
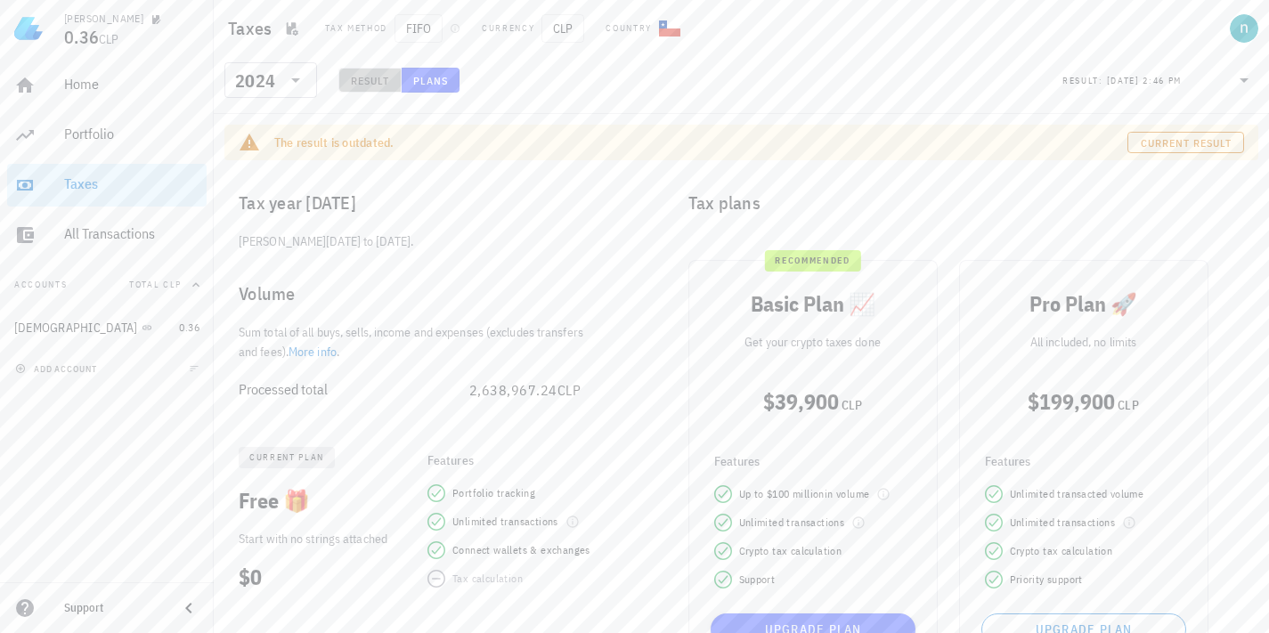
click at [371, 77] on span "Result" at bounding box center [370, 80] width 40 height 13
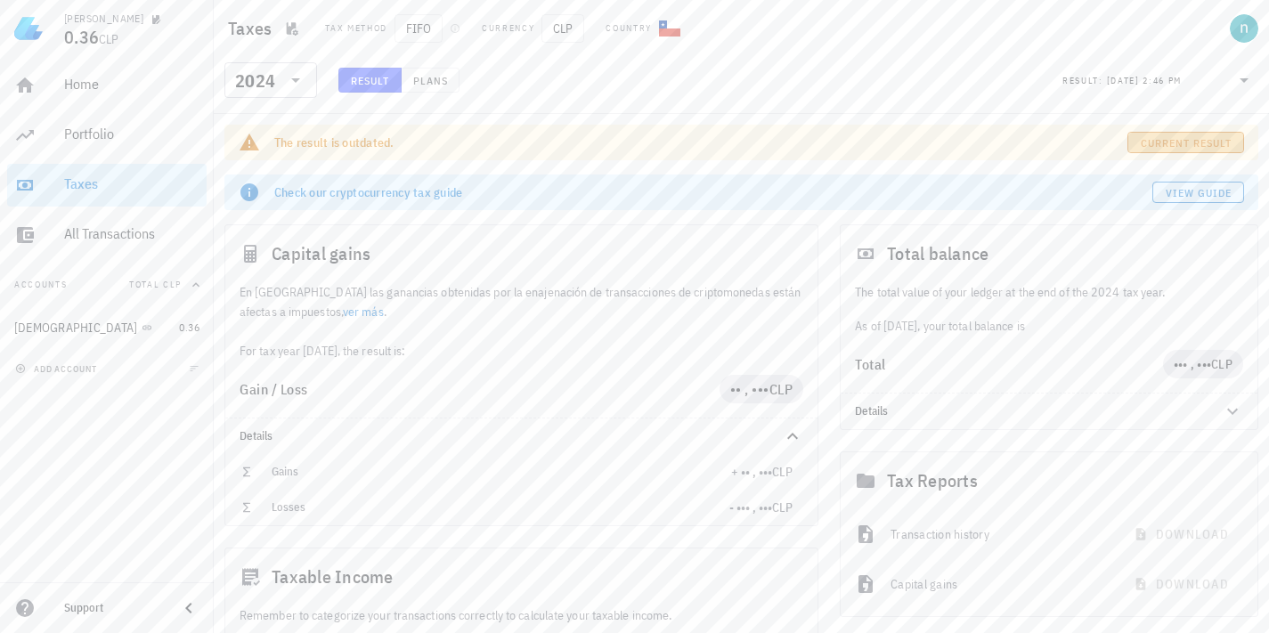
click at [1163, 135] on button "current Result" at bounding box center [1186, 142] width 117 height 21
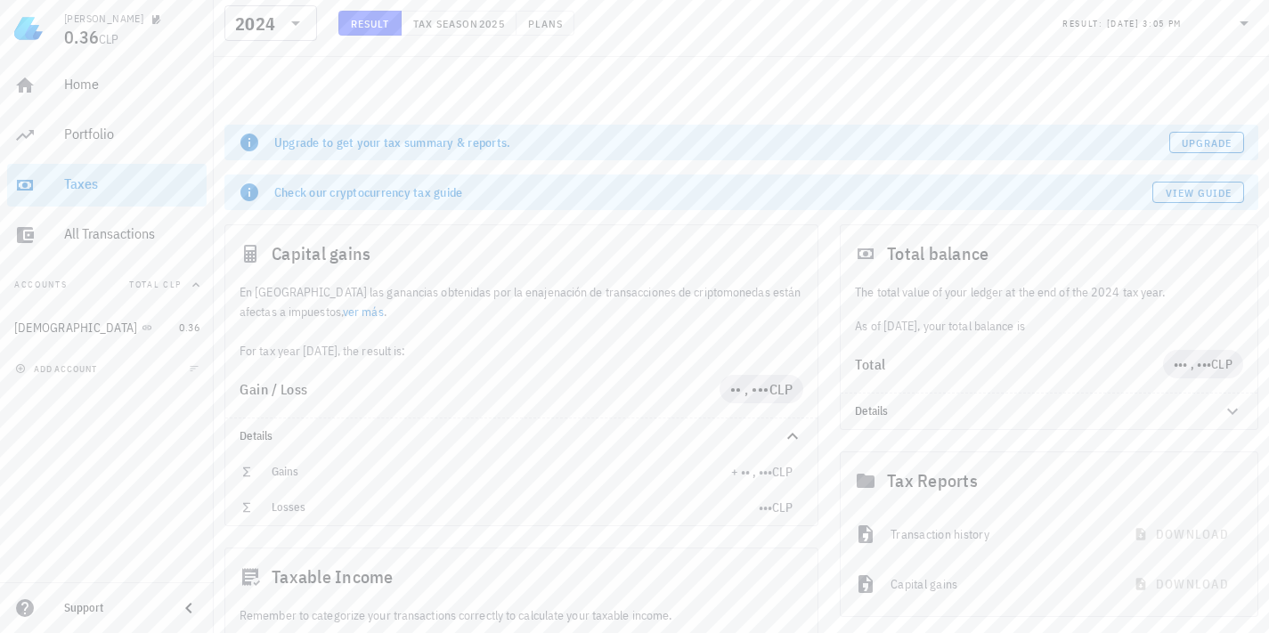
scroll to position [273, 0]
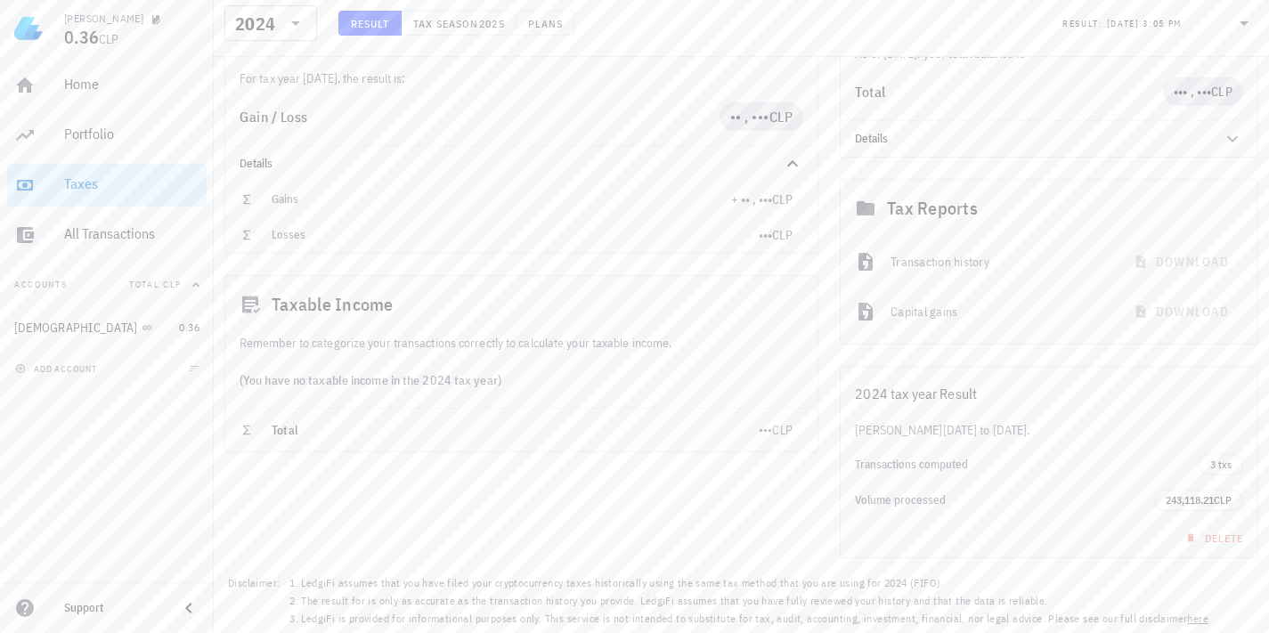
drag, startPoint x: 885, startPoint y: 396, endPoint x: 960, endPoint y: 453, distance: 94.2
click at [941, 403] on div "2024 tax year Result" at bounding box center [1049, 393] width 417 height 53
click at [1201, 542] on span "Delete" at bounding box center [1212, 538] width 61 height 13
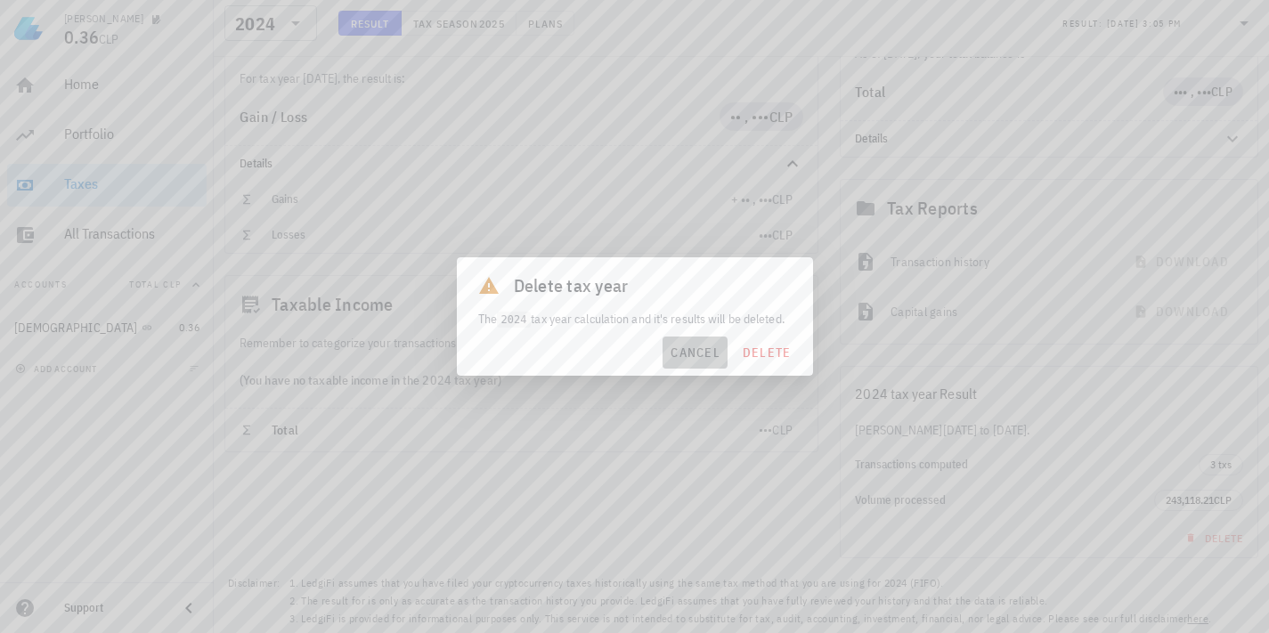
click at [692, 369] on button "cancel" at bounding box center [695, 353] width 65 height 32
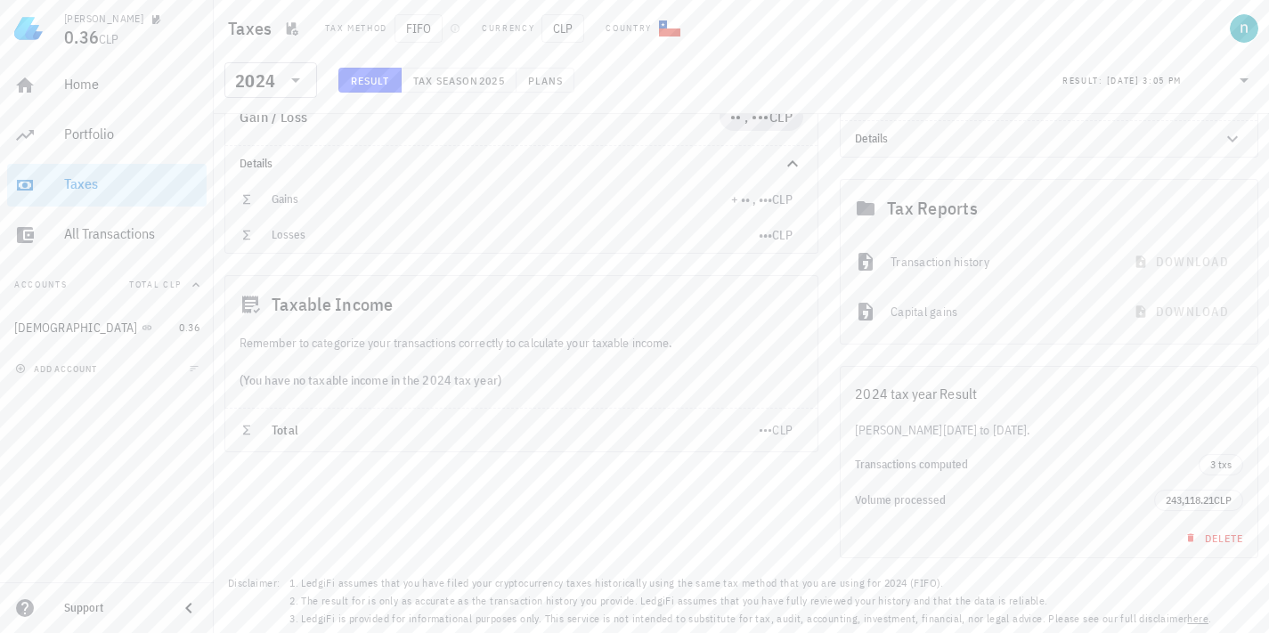
scroll to position [0, 0]
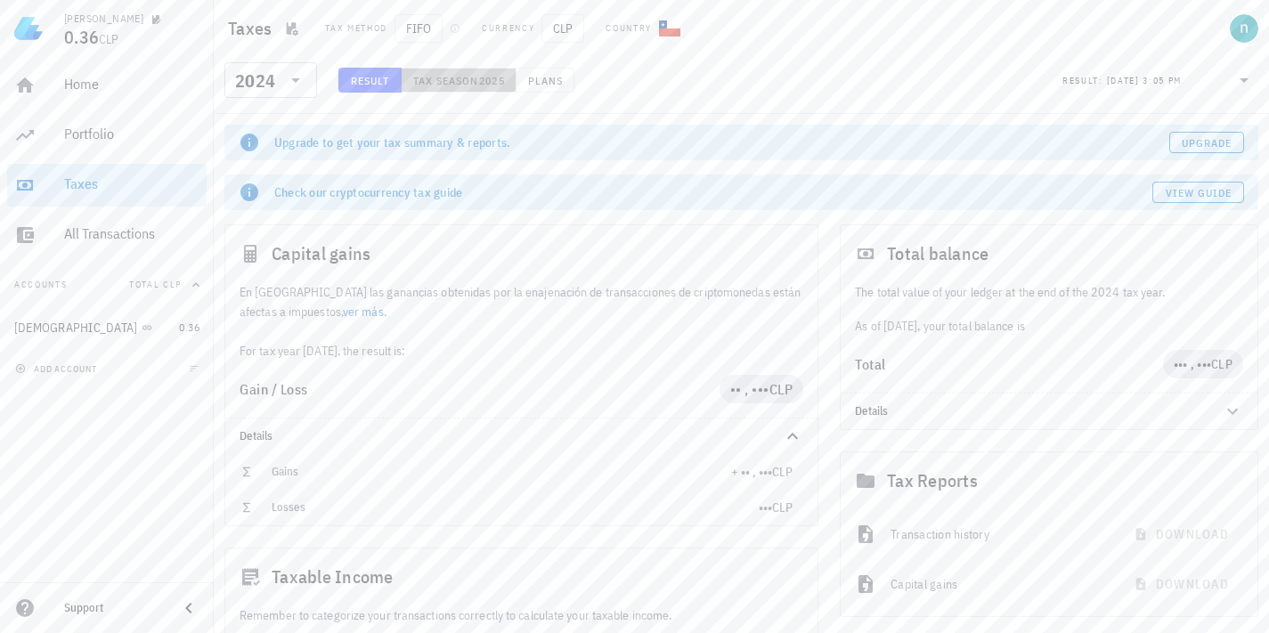
click at [454, 80] on span "Tax season" at bounding box center [445, 80] width 67 height 13
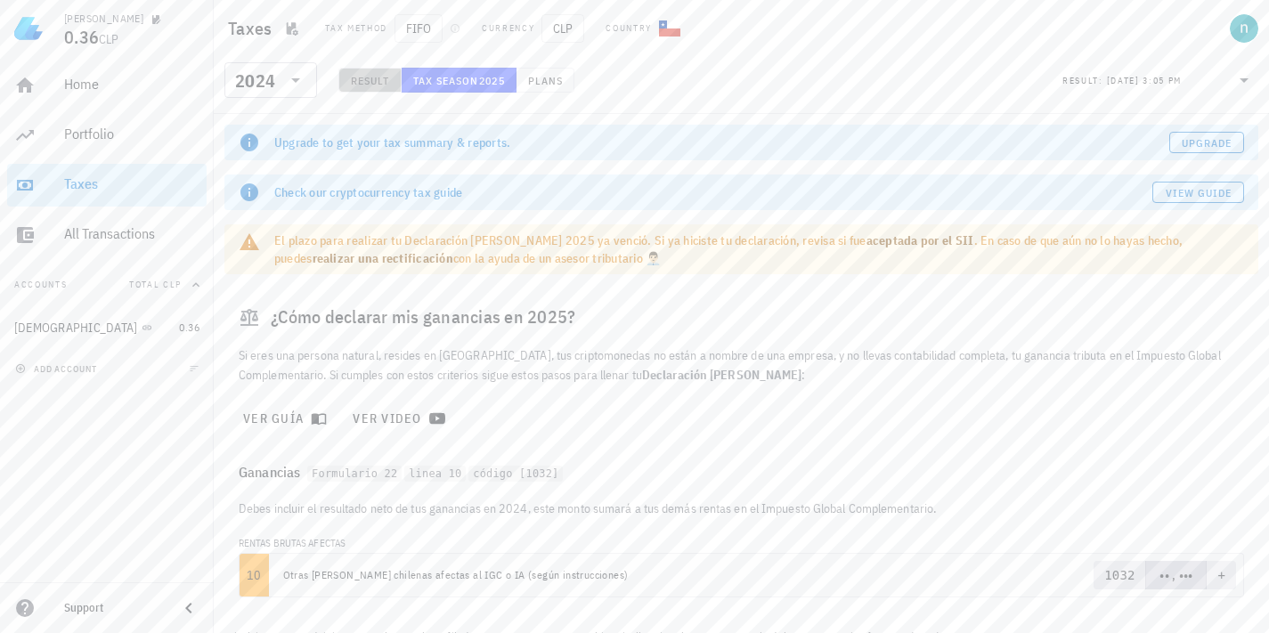
click at [361, 84] on span "Result" at bounding box center [370, 80] width 40 height 13
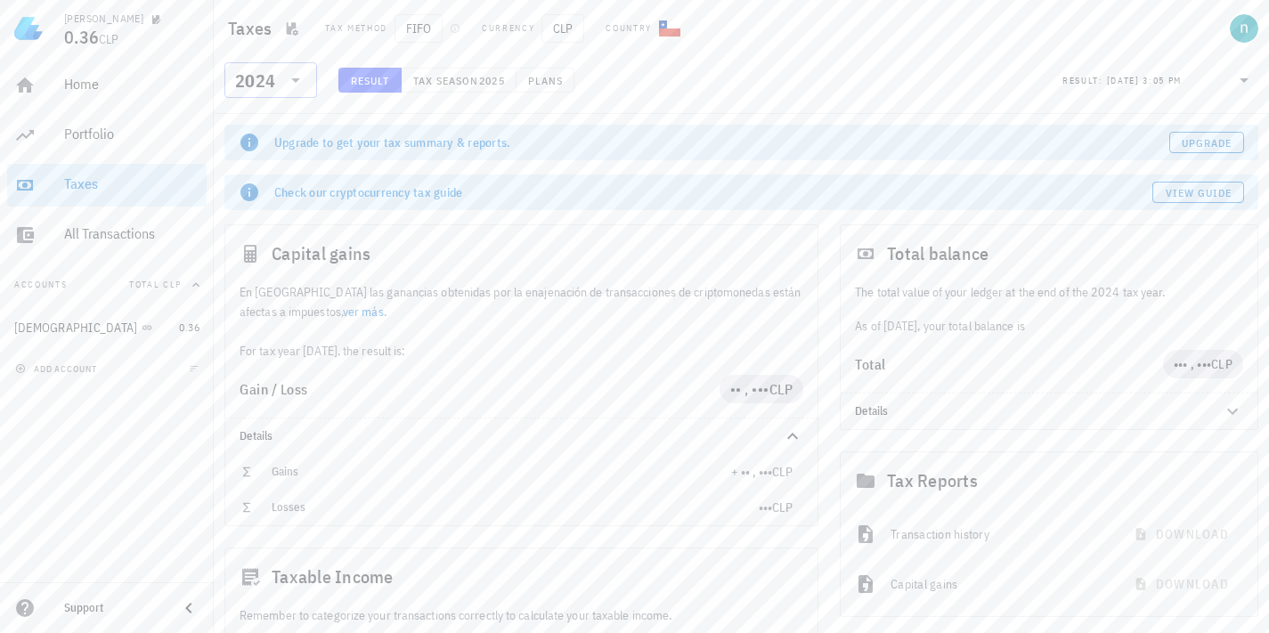
click at [300, 77] on icon at bounding box center [295, 79] width 21 height 21
click at [278, 126] on div "2025" at bounding box center [271, 126] width 64 height 14
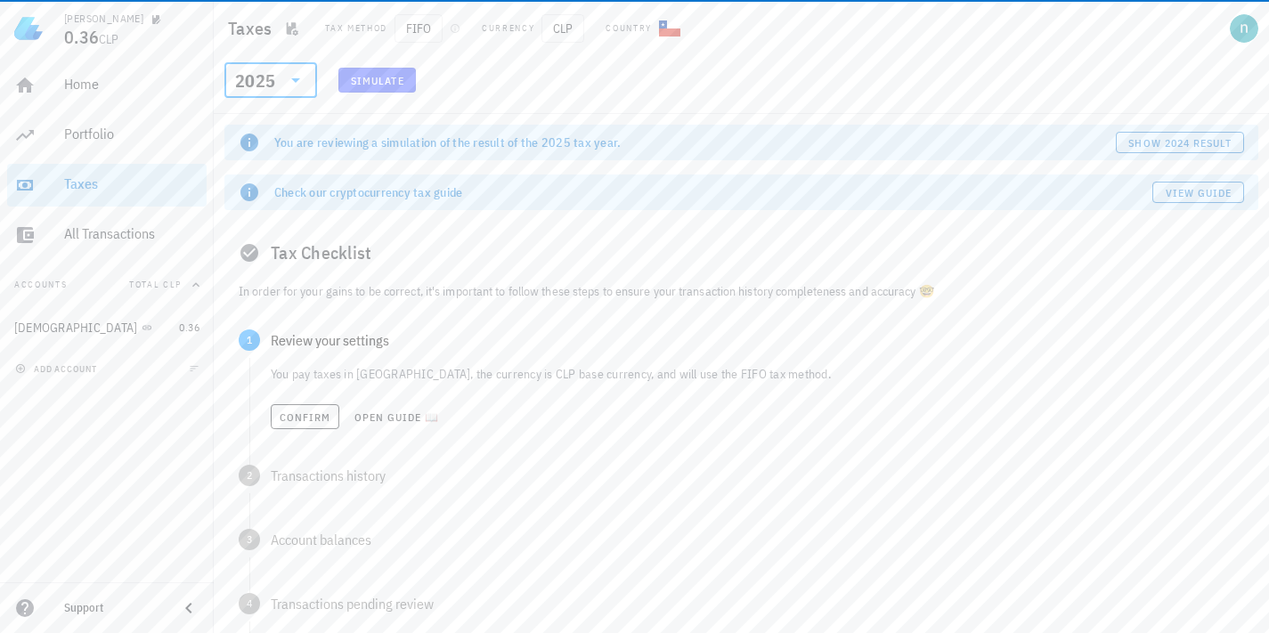
click at [384, 75] on span "Simulate" at bounding box center [377, 80] width 54 height 13
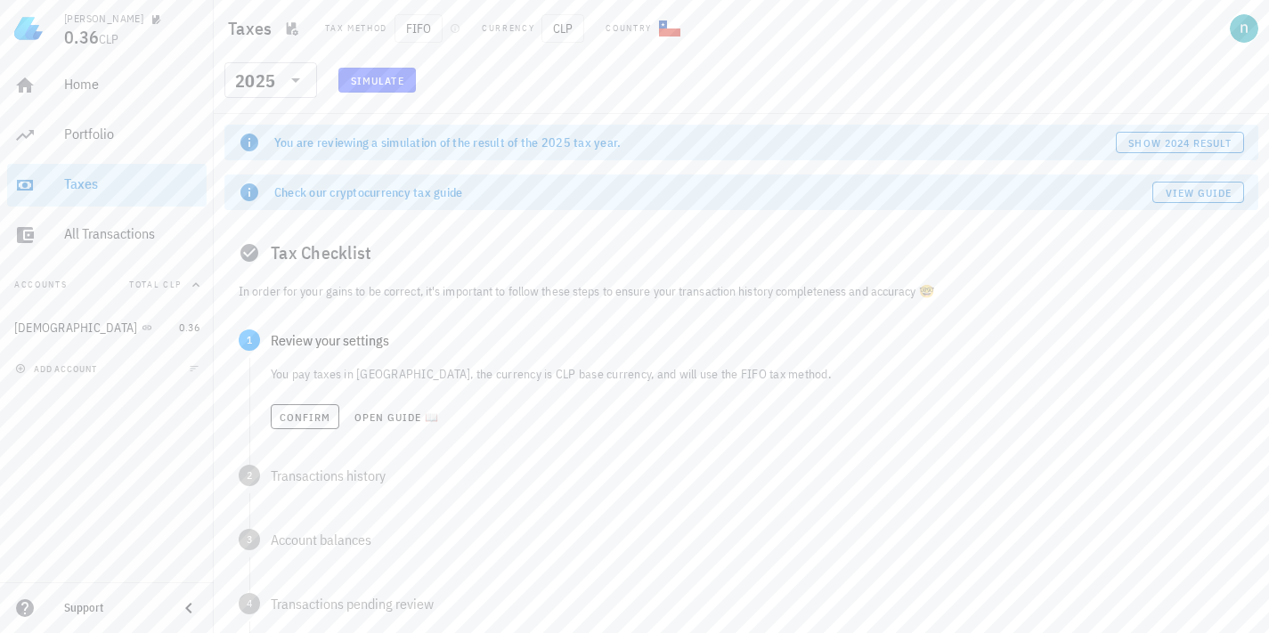
click at [377, 81] on span "Simulate" at bounding box center [377, 80] width 54 height 13
click at [202, 280] on button "Accounts Total CLP" at bounding box center [107, 285] width 200 height 43
click at [197, 284] on icon "button" at bounding box center [196, 285] width 14 height 14
click at [71, 373] on span "add account" at bounding box center [58, 369] width 78 height 12
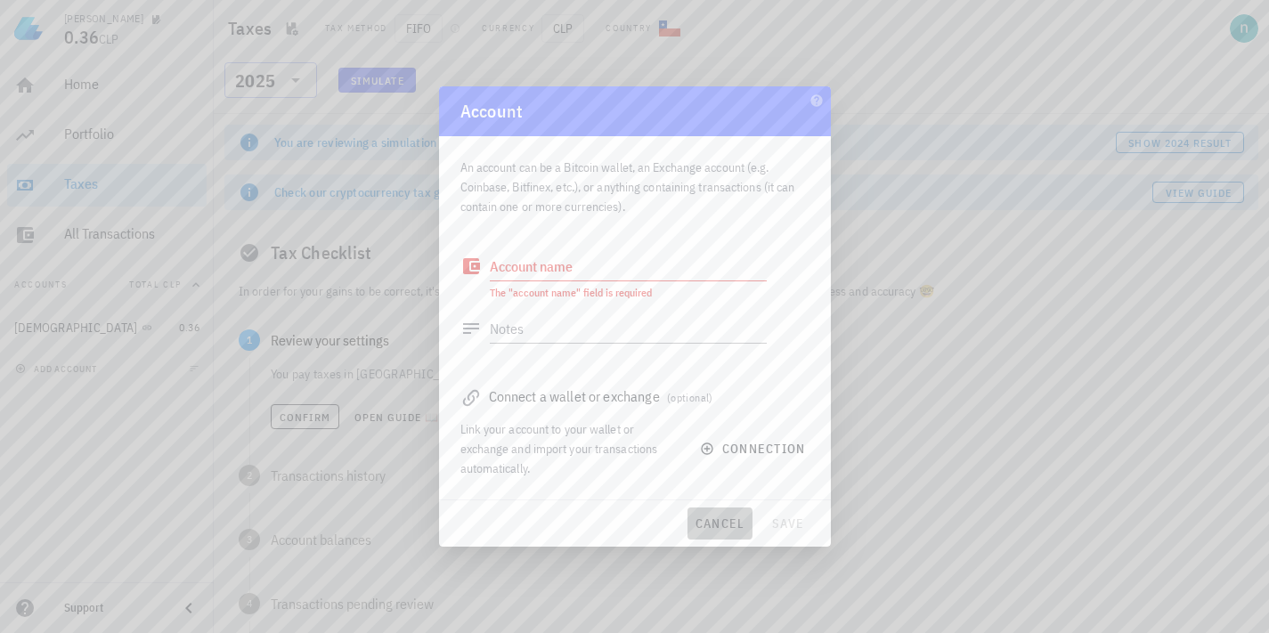
drag, startPoint x: 726, startPoint y: 530, endPoint x: 270, endPoint y: 70, distance: 647.5
click at [724, 533] on button "cancel" at bounding box center [720, 524] width 65 height 32
